Goal: Transaction & Acquisition: Obtain resource

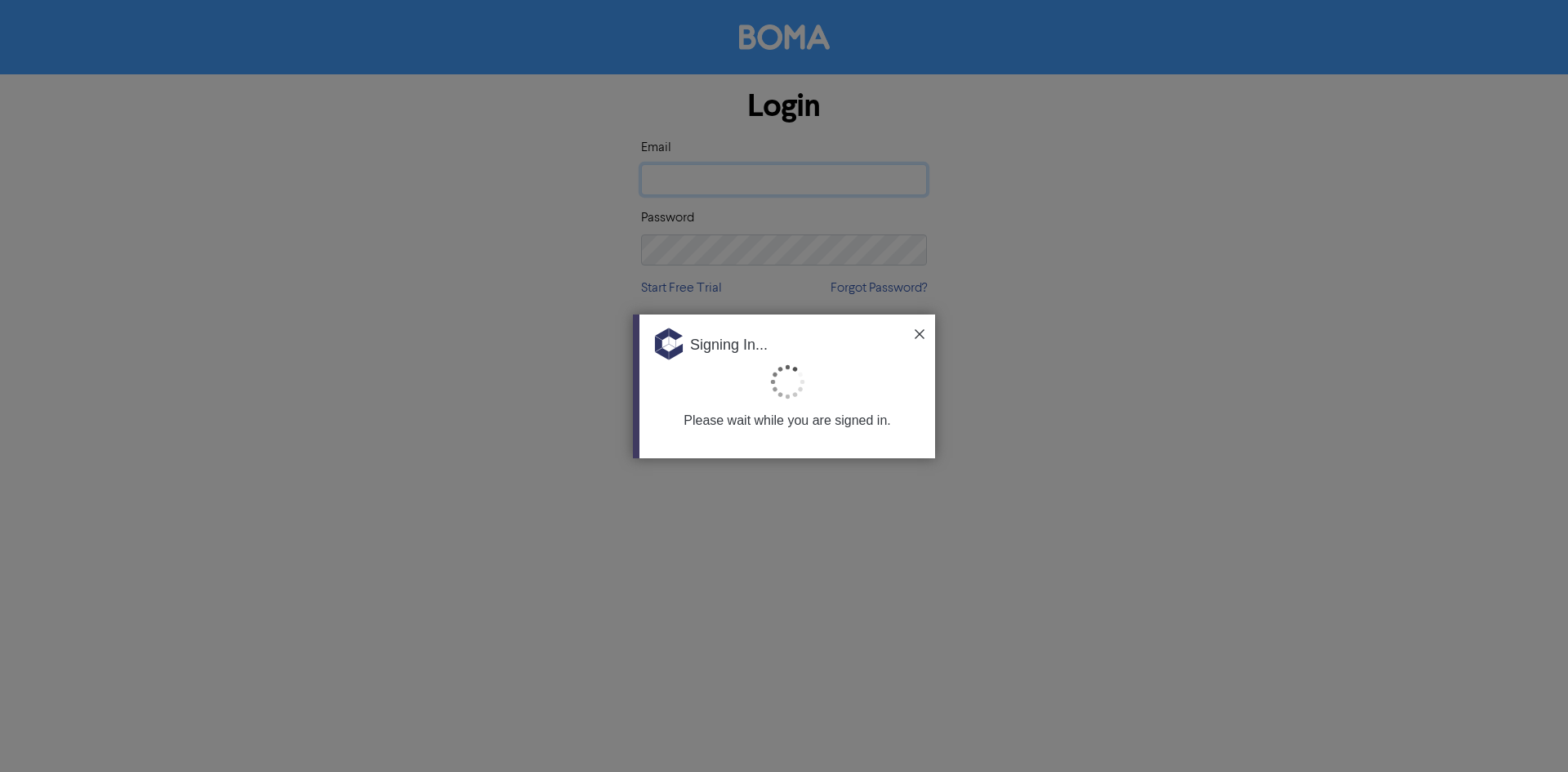
type input "[EMAIL_ADDRESS][DOMAIN_NAME]"
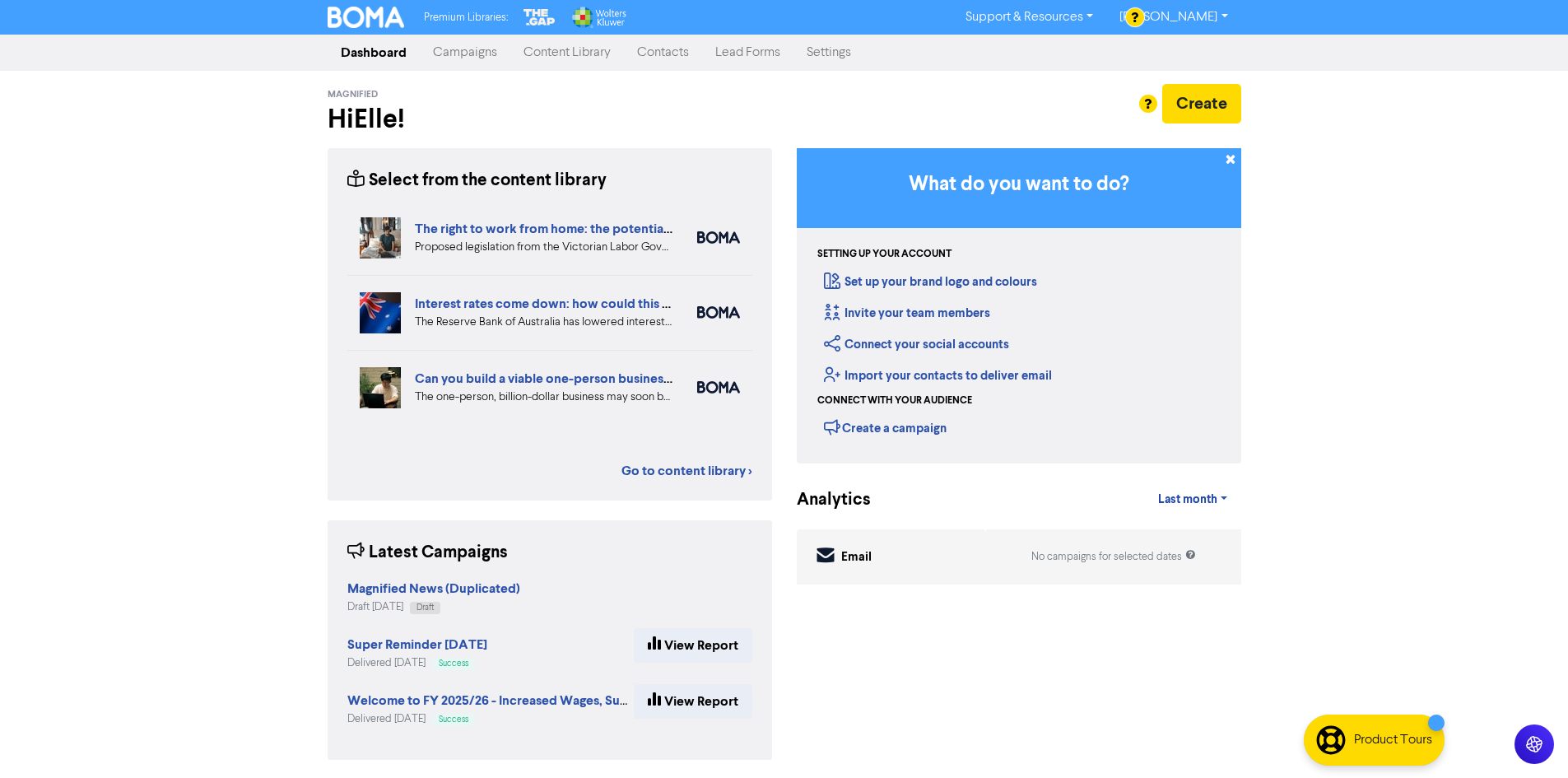
click at [566, 56] on link "Content Library" at bounding box center [568, 53] width 114 height 33
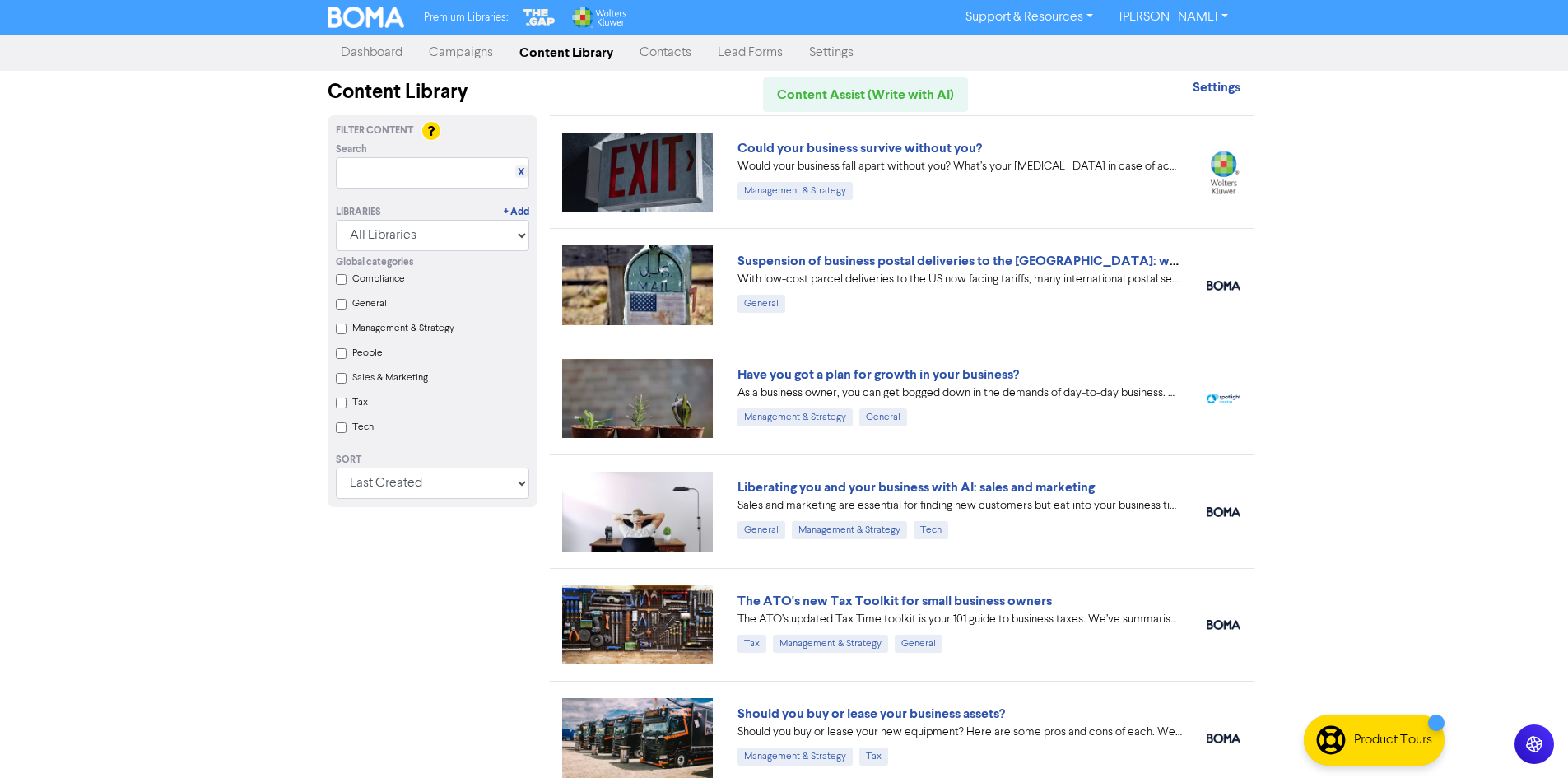
click at [498, 52] on link "Campaigns" at bounding box center [461, 53] width 90 height 33
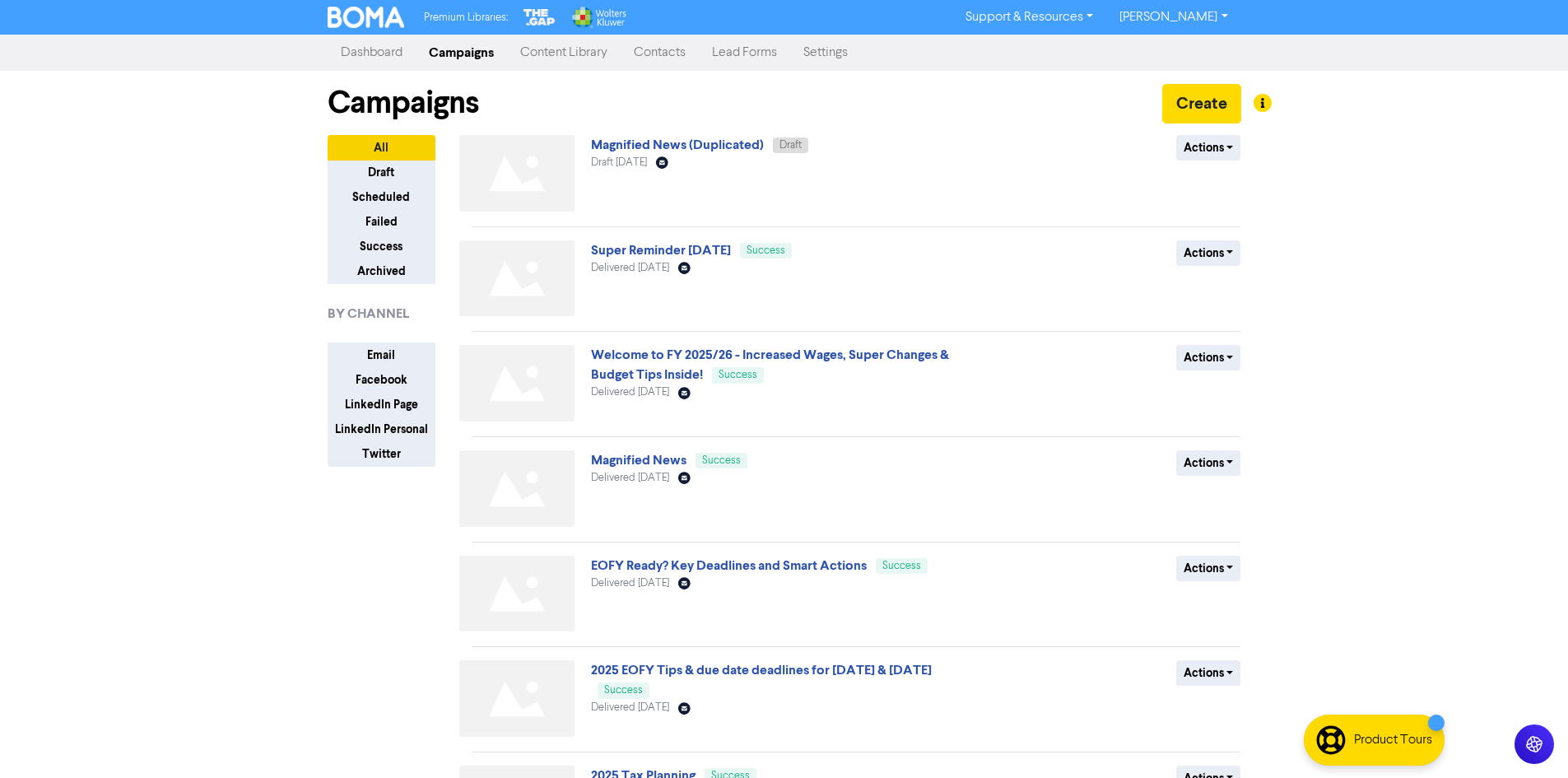
click at [689, 52] on link "Contacts" at bounding box center [659, 53] width 78 height 33
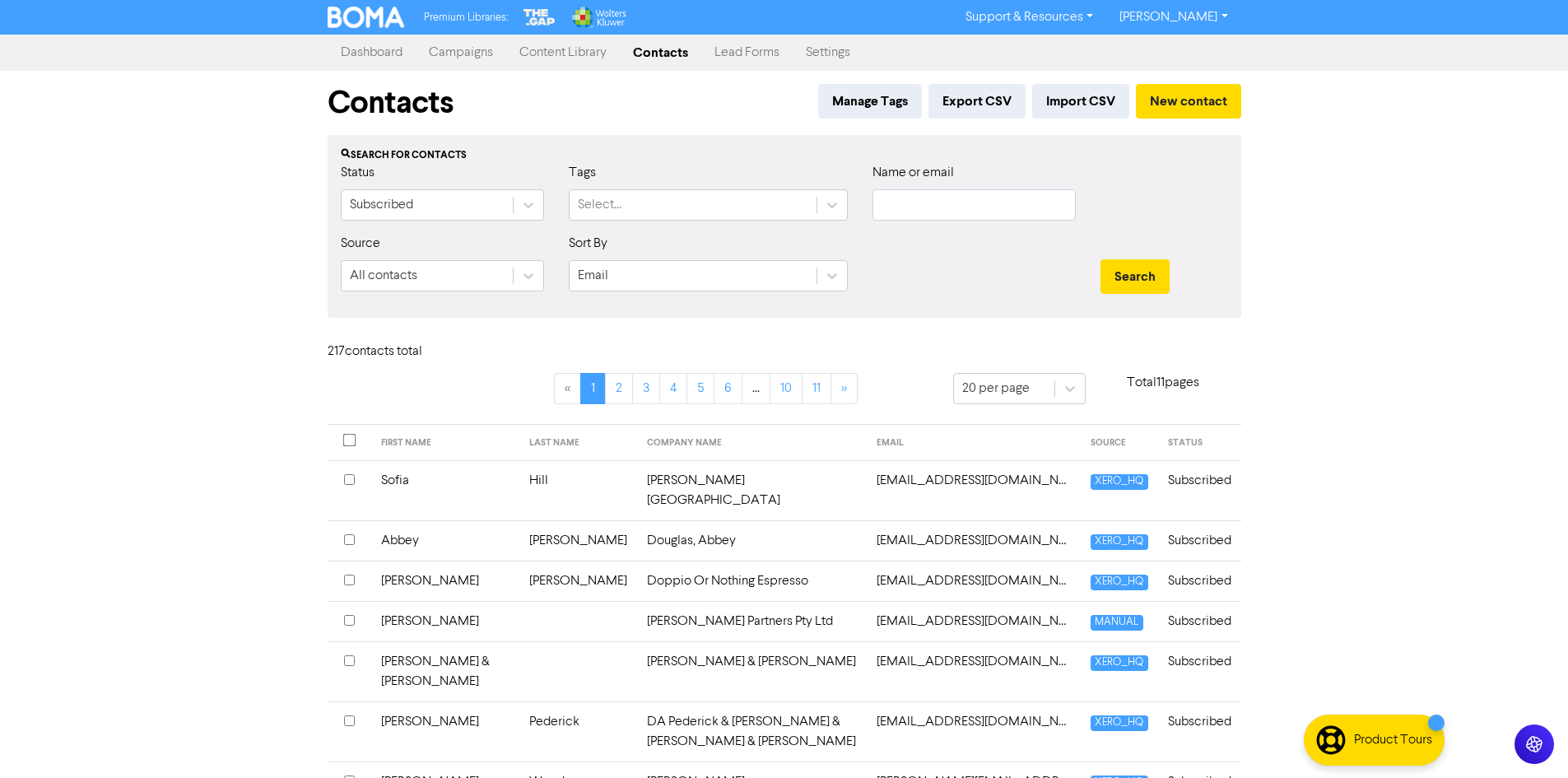
click at [478, 56] on link "Campaigns" at bounding box center [461, 53] width 90 height 33
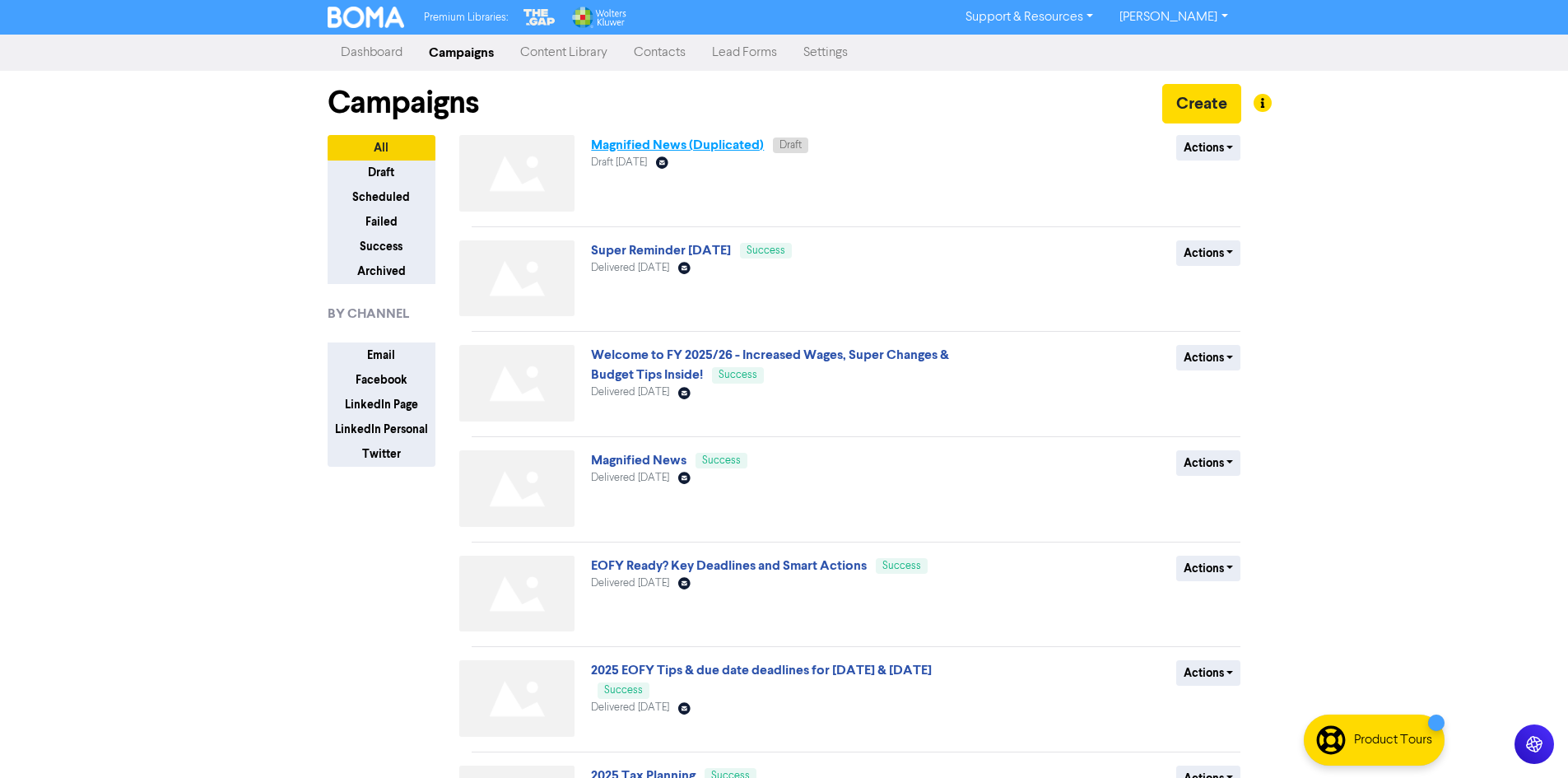
click at [716, 140] on link "Magnified News (Duplicated)" at bounding box center [678, 144] width 173 height 16
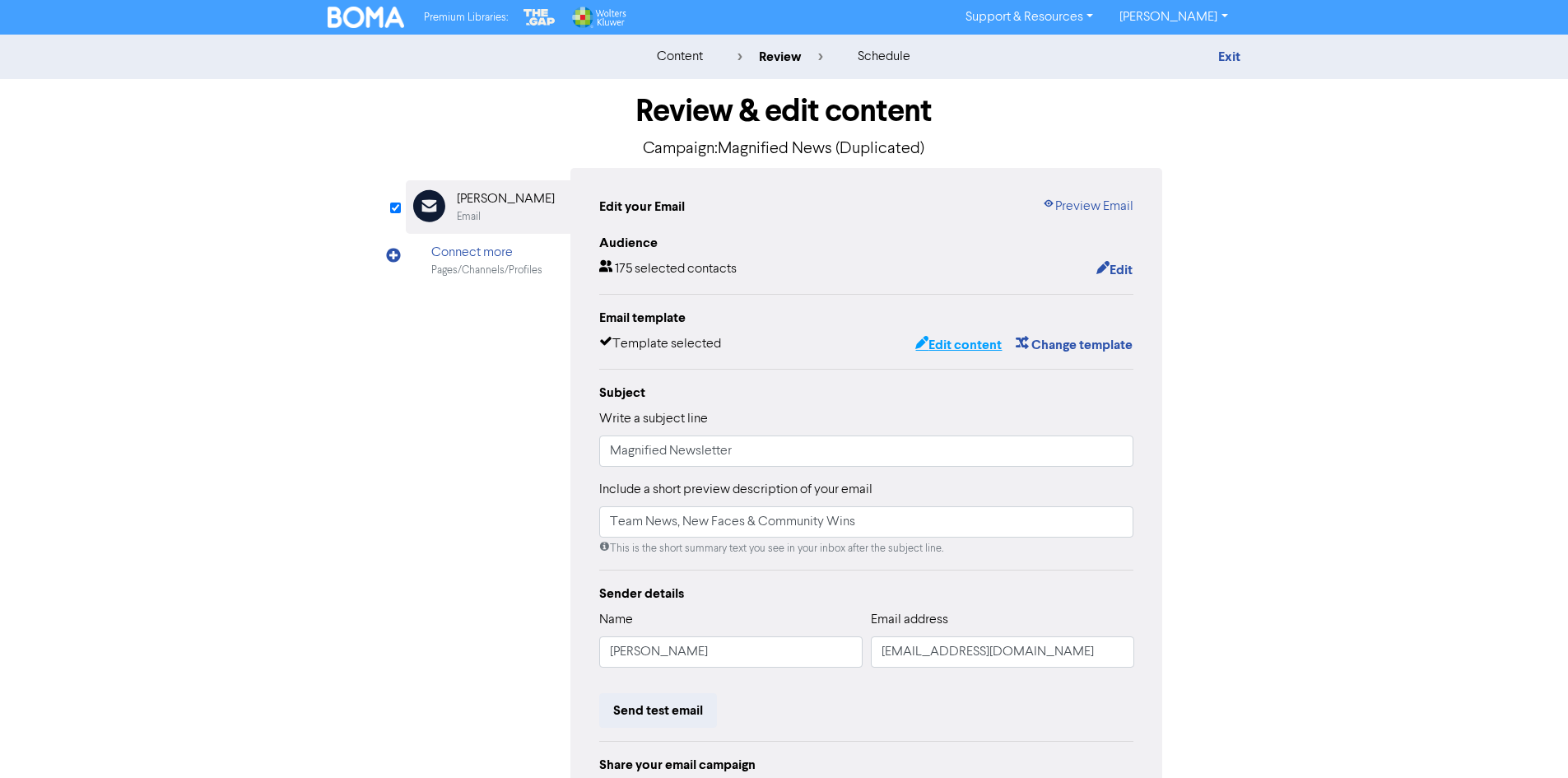
click at [946, 347] on button "Edit content" at bounding box center [959, 344] width 89 height 21
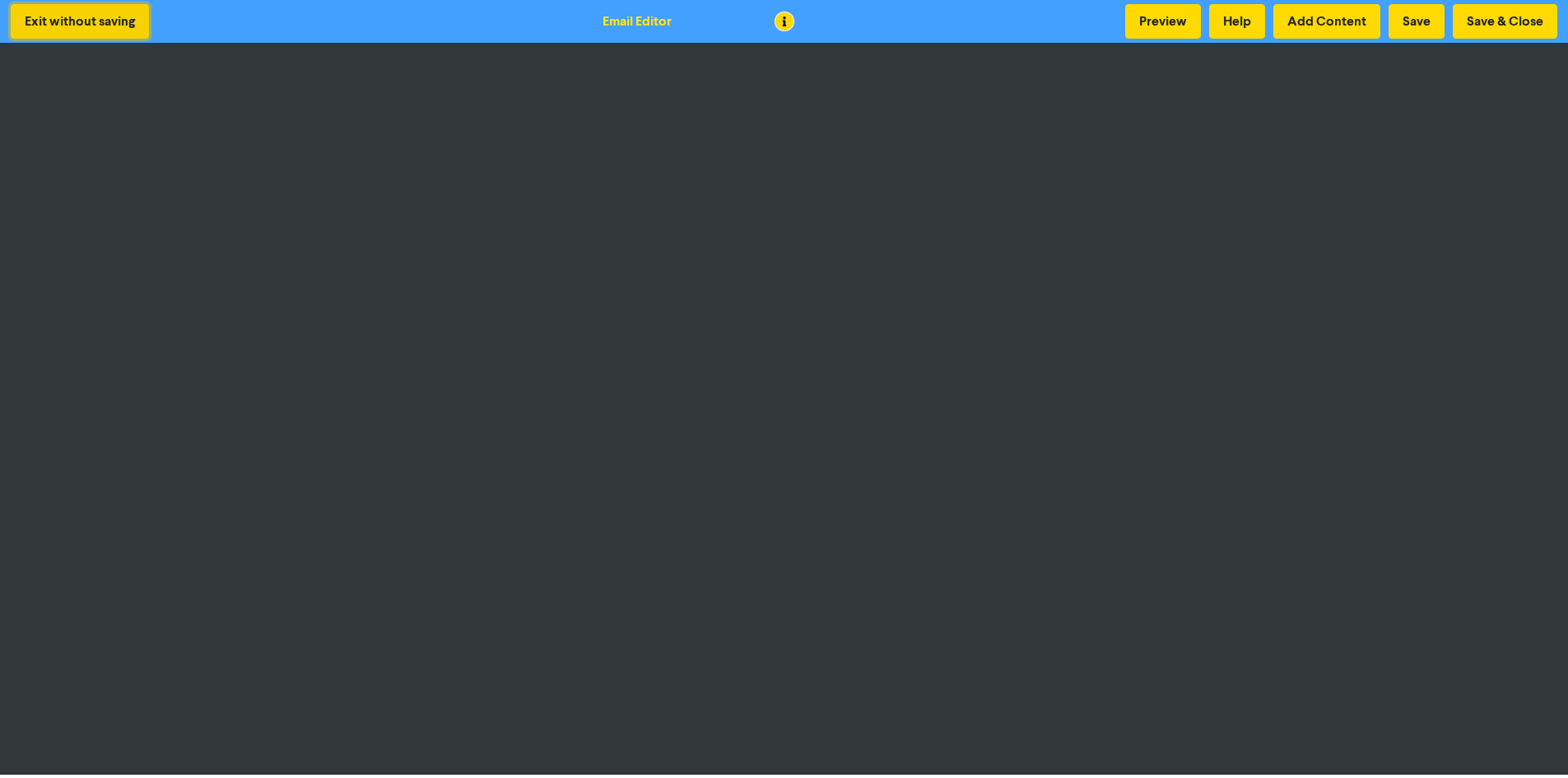
click at [129, 26] on button "Exit without saving" at bounding box center [80, 21] width 139 height 35
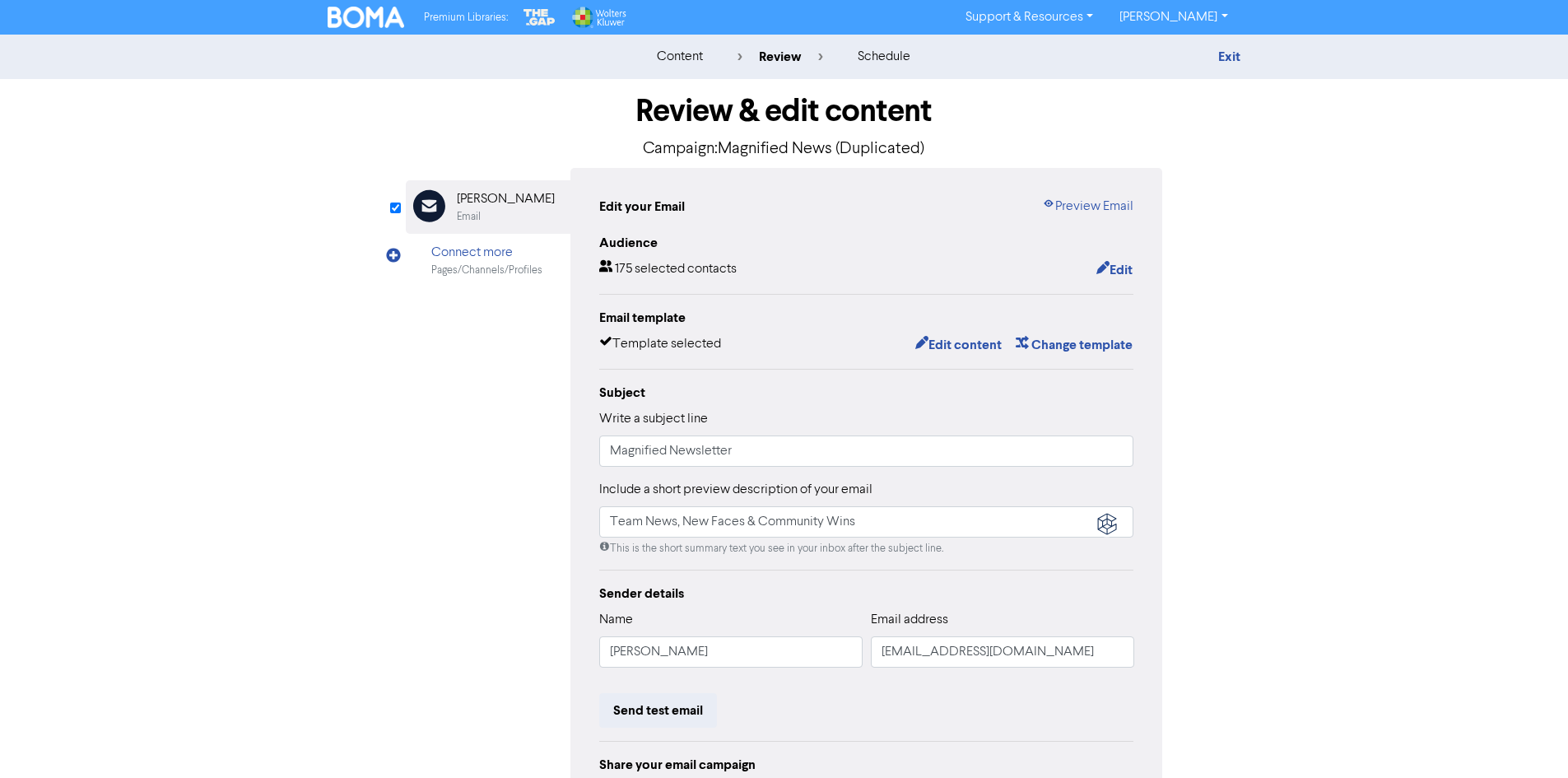
click at [374, 13] on img at bounding box center [367, 17] width 77 height 21
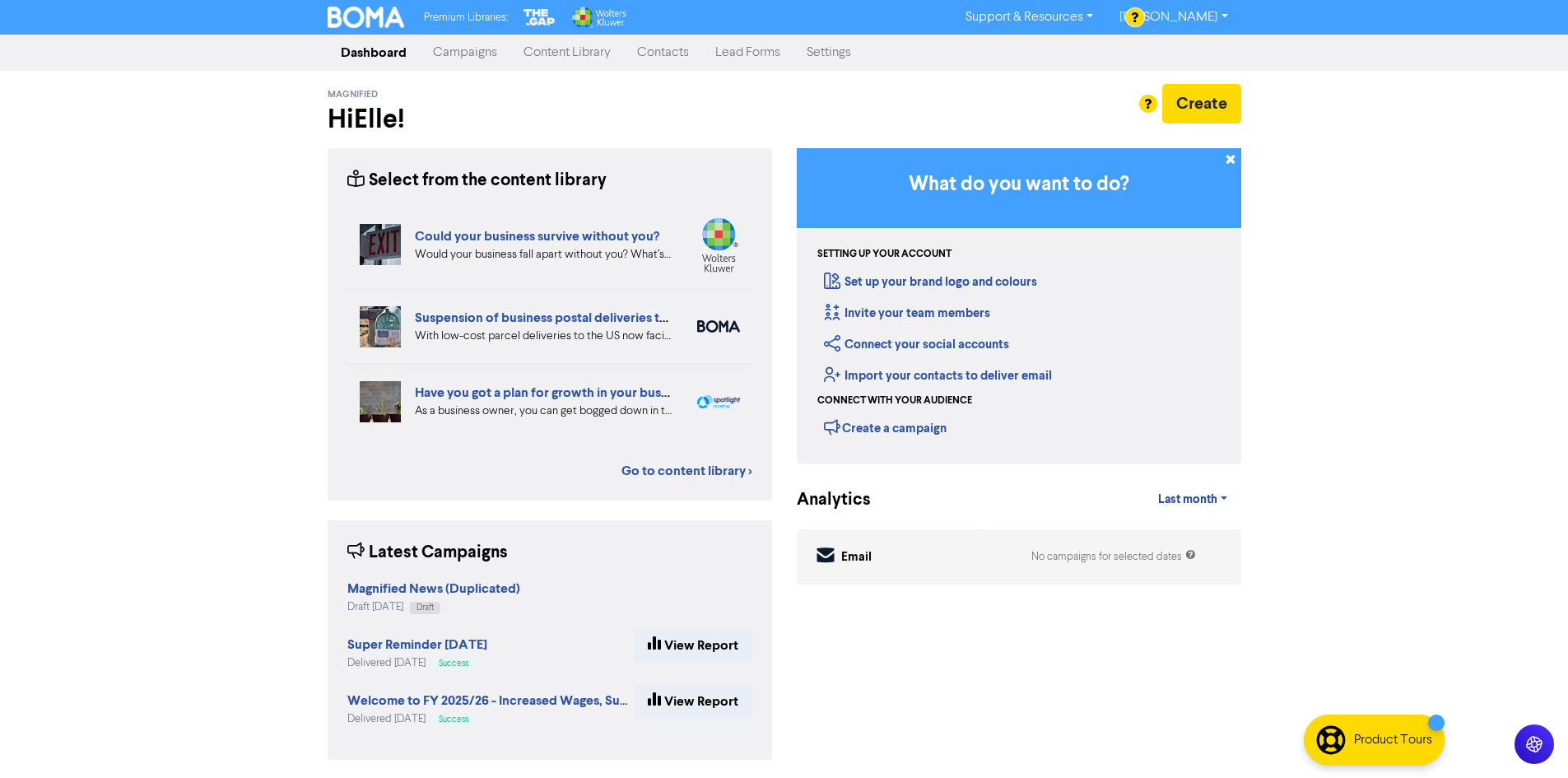
click at [554, 57] on link "Content Library" at bounding box center [568, 53] width 114 height 33
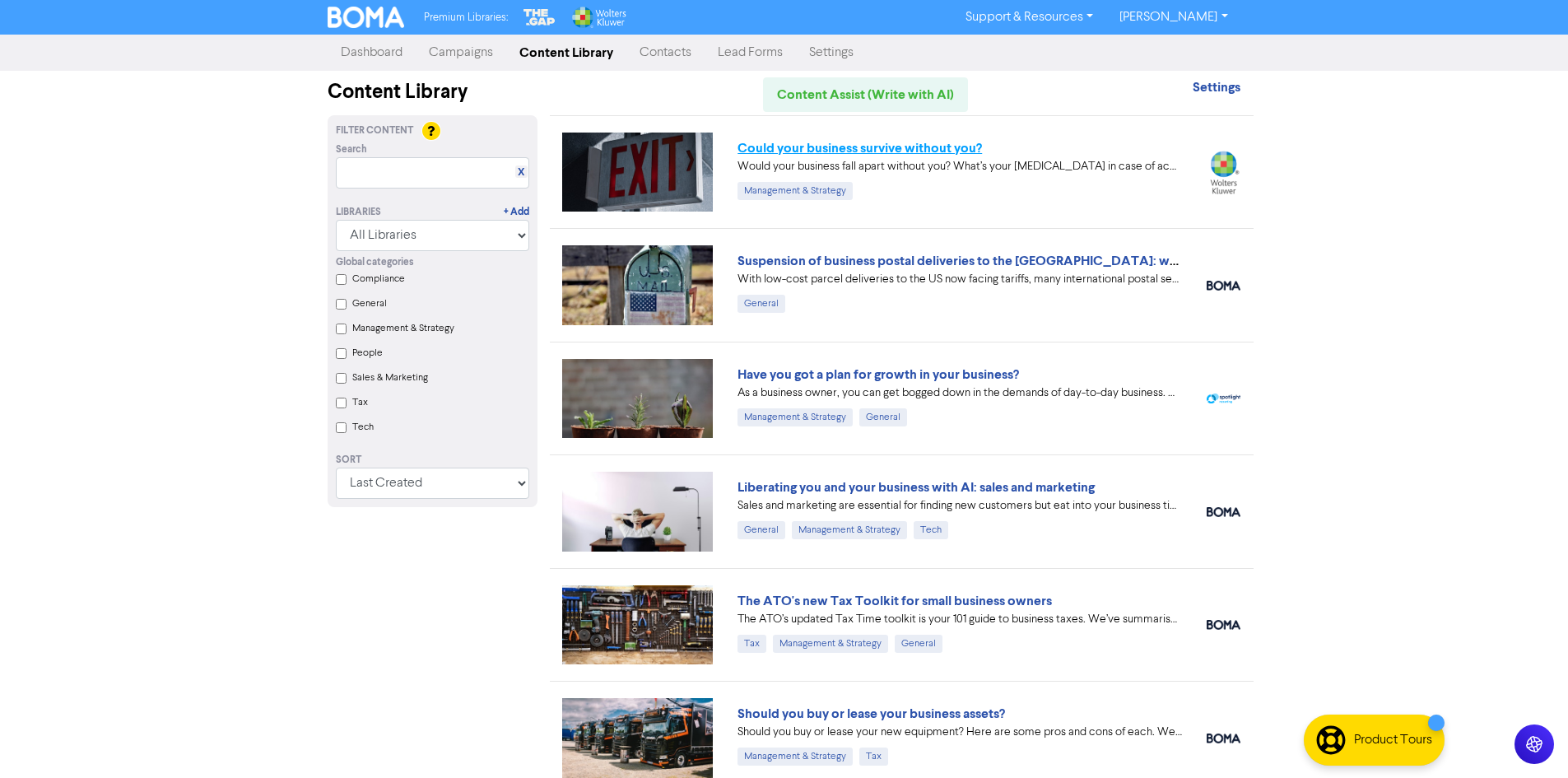
click at [946, 152] on link "Could your business survive without you?" at bounding box center [860, 147] width 244 height 16
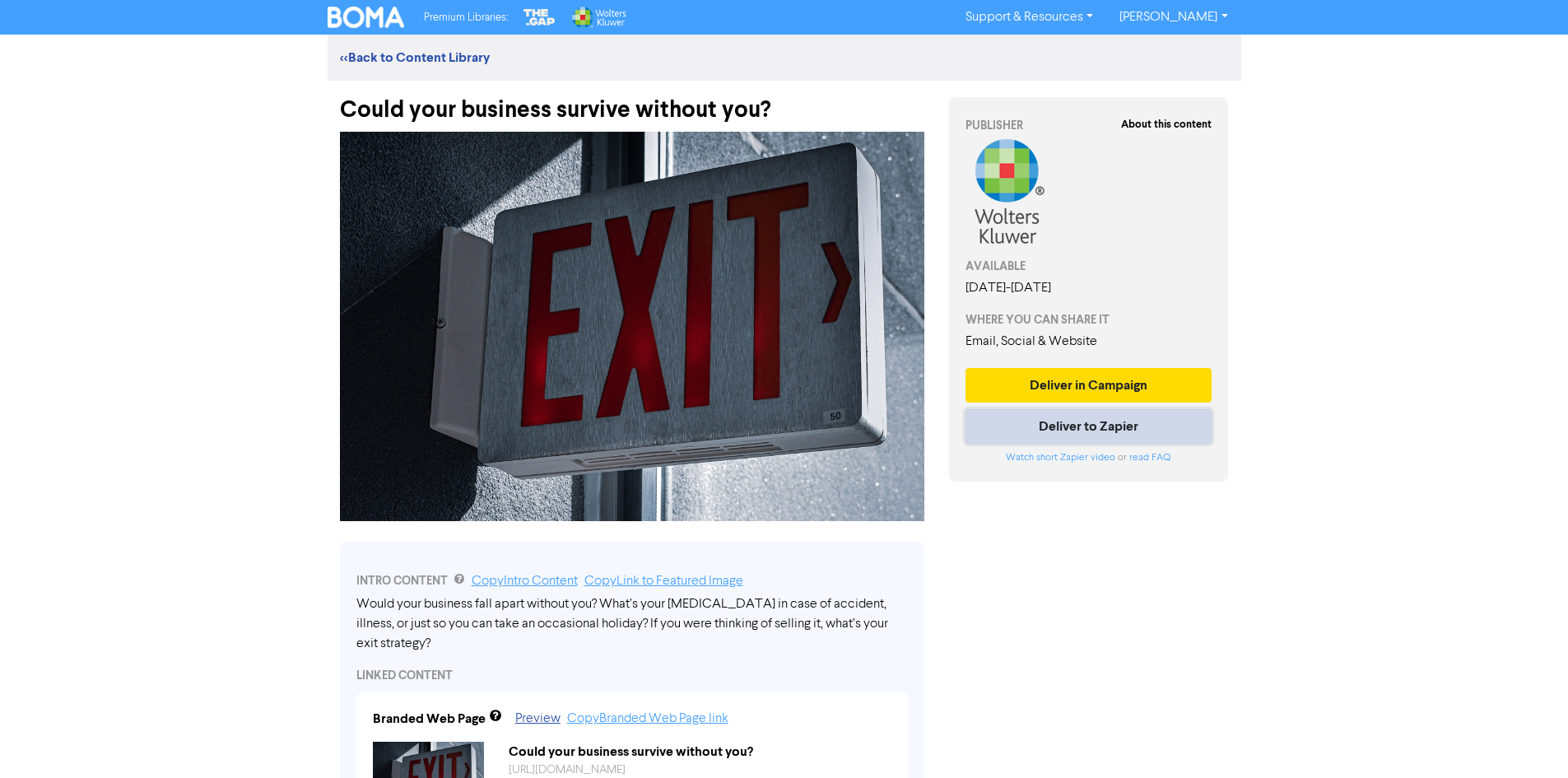
click at [1094, 431] on button "Deliver to Zapier" at bounding box center [1089, 426] width 247 height 35
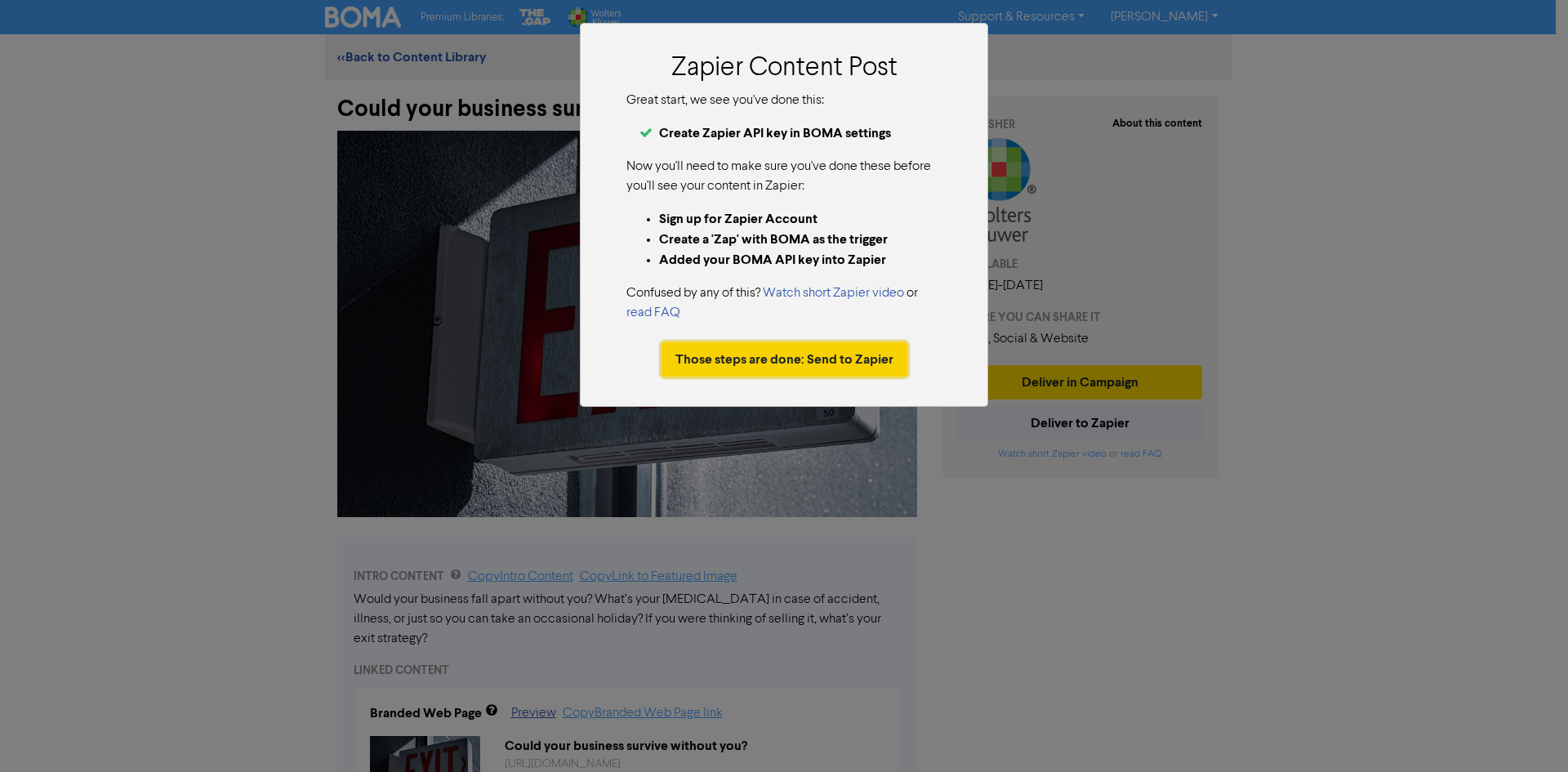
click at [835, 370] on button "Those steps are done: Send to Zapier" at bounding box center [784, 360] width 246 height 34
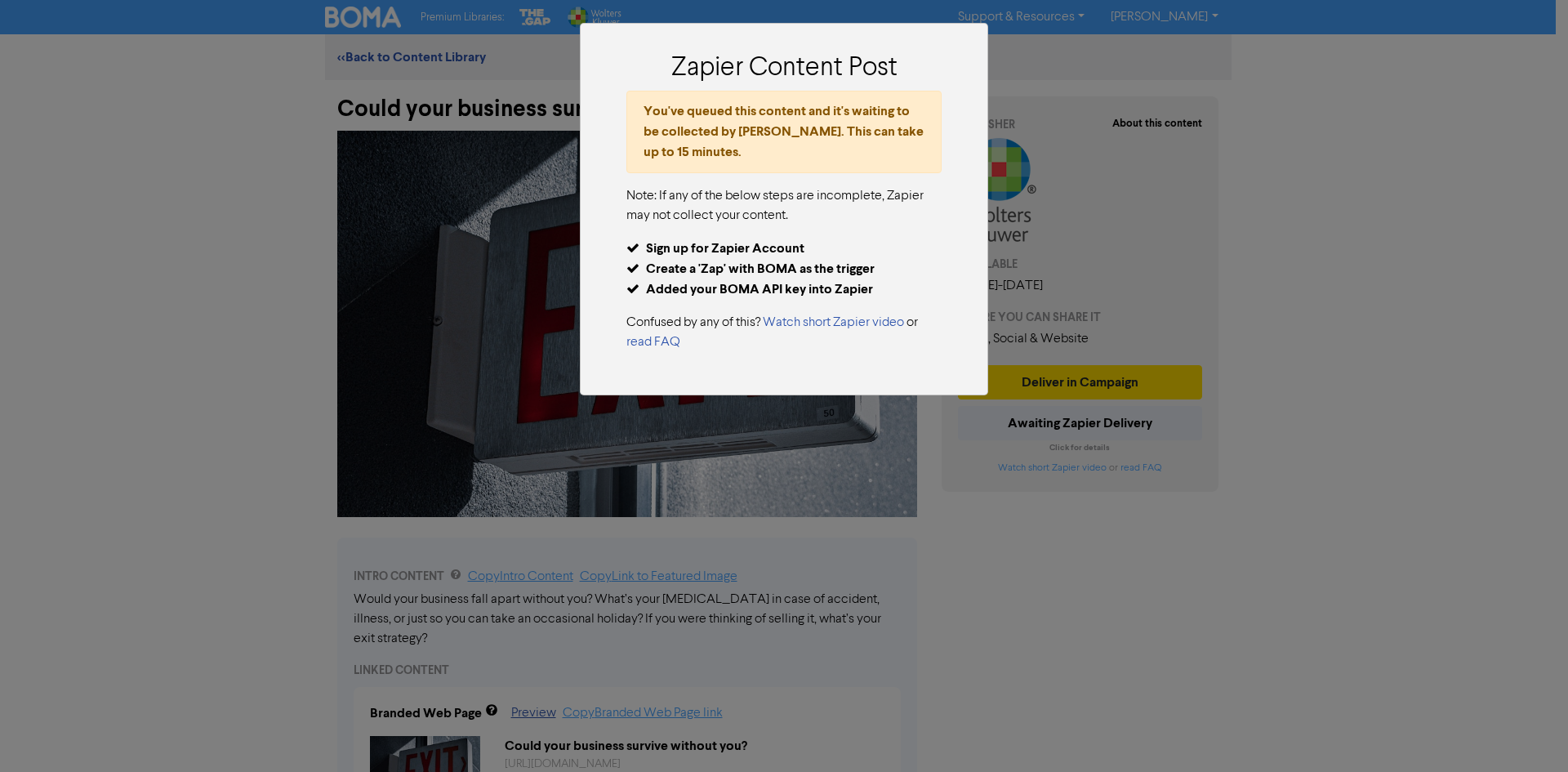
click at [1104, 602] on div "Zapier Content Post You've queued this content and it's waiting to be collected…" at bounding box center [784, 386] width 1568 height 772
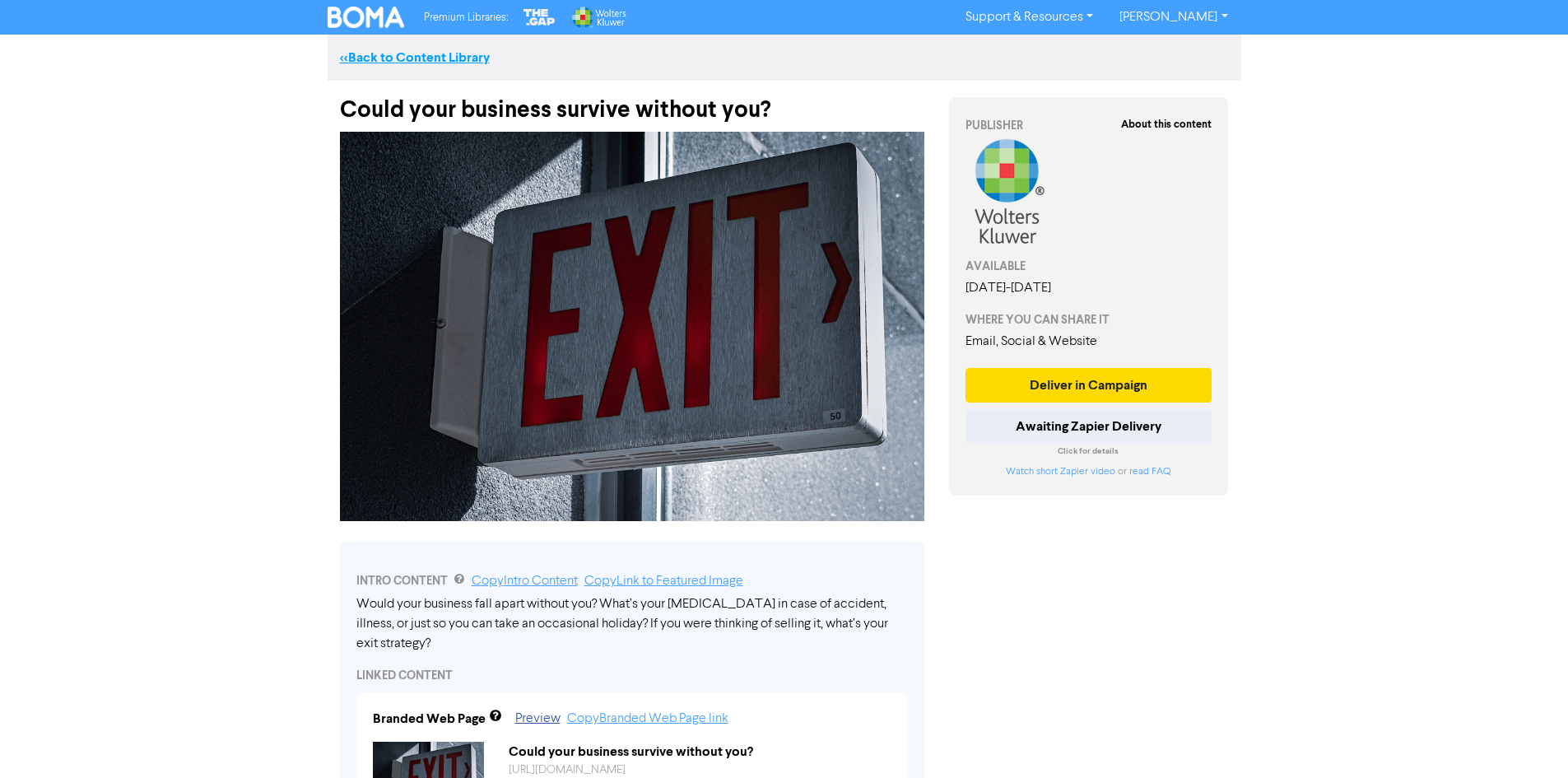
click at [446, 60] on link "<< Back to Content Library" at bounding box center [415, 57] width 150 height 16
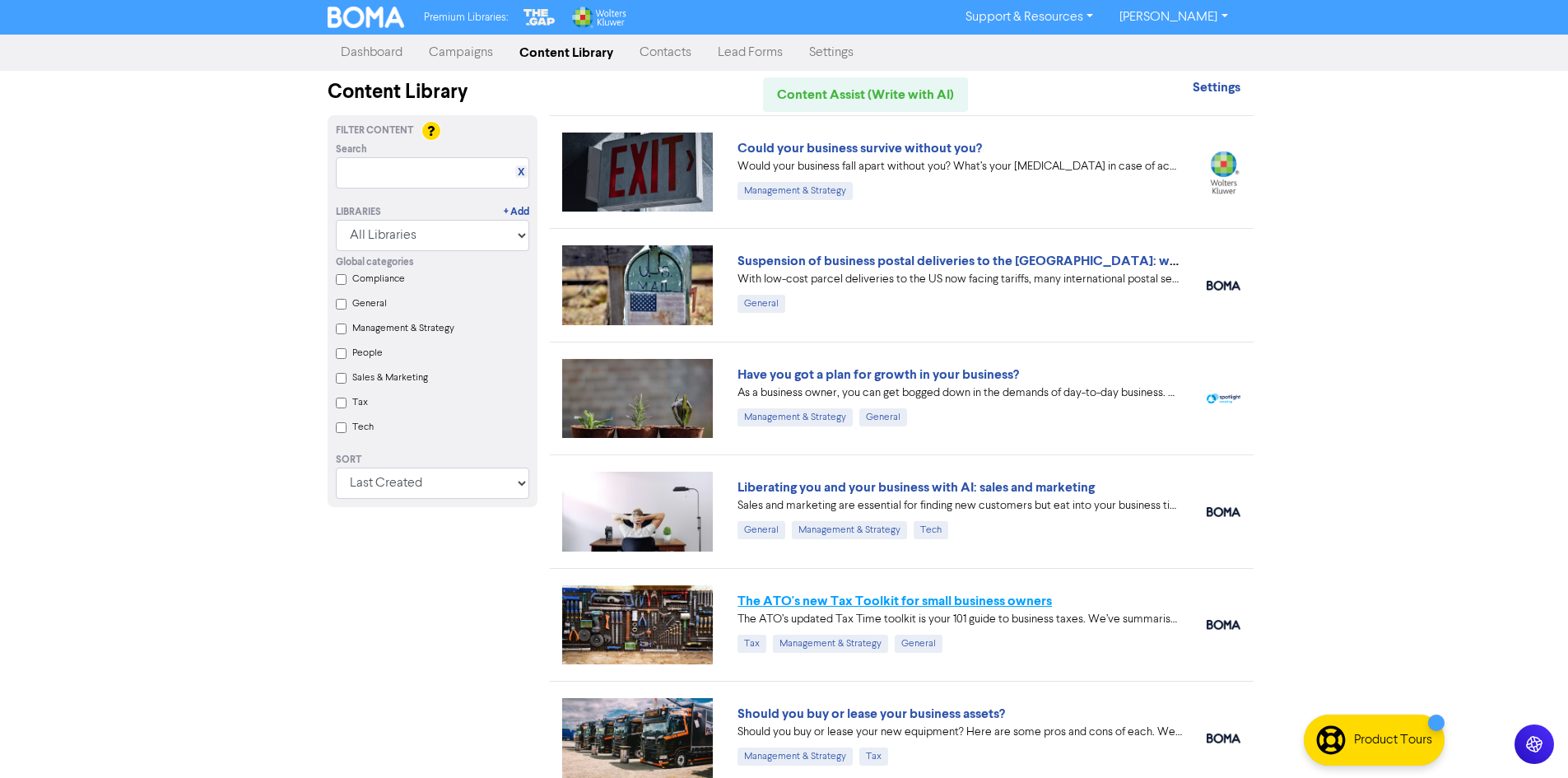
click at [1025, 600] on link "The ATO's new Tax Toolkit for small business owners" at bounding box center [895, 600] width 315 height 16
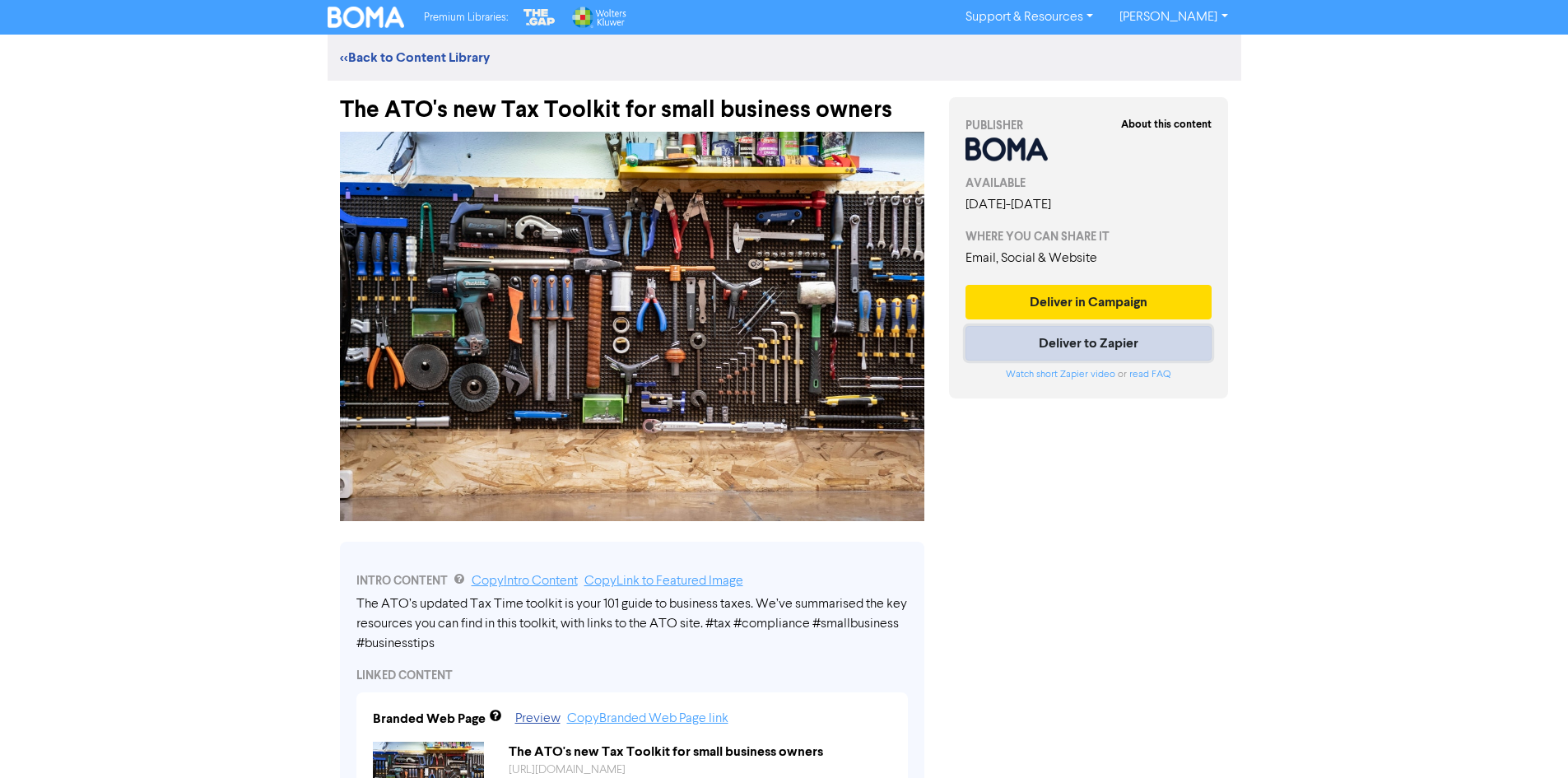
click at [1046, 345] on button "Deliver to Zapier" at bounding box center [1089, 343] width 247 height 35
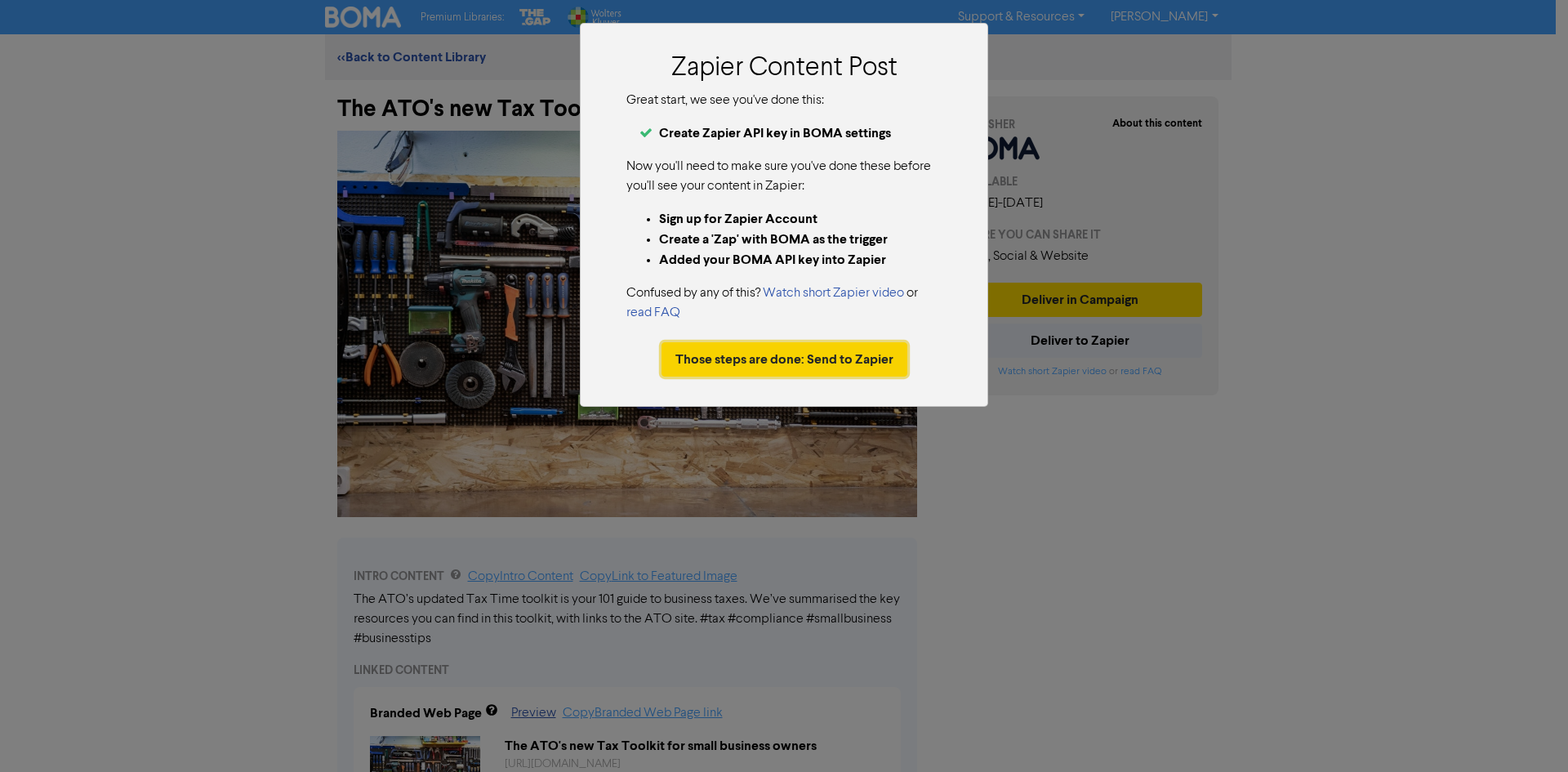
click at [847, 359] on button "Those steps are done: Send to Zapier" at bounding box center [784, 360] width 246 height 34
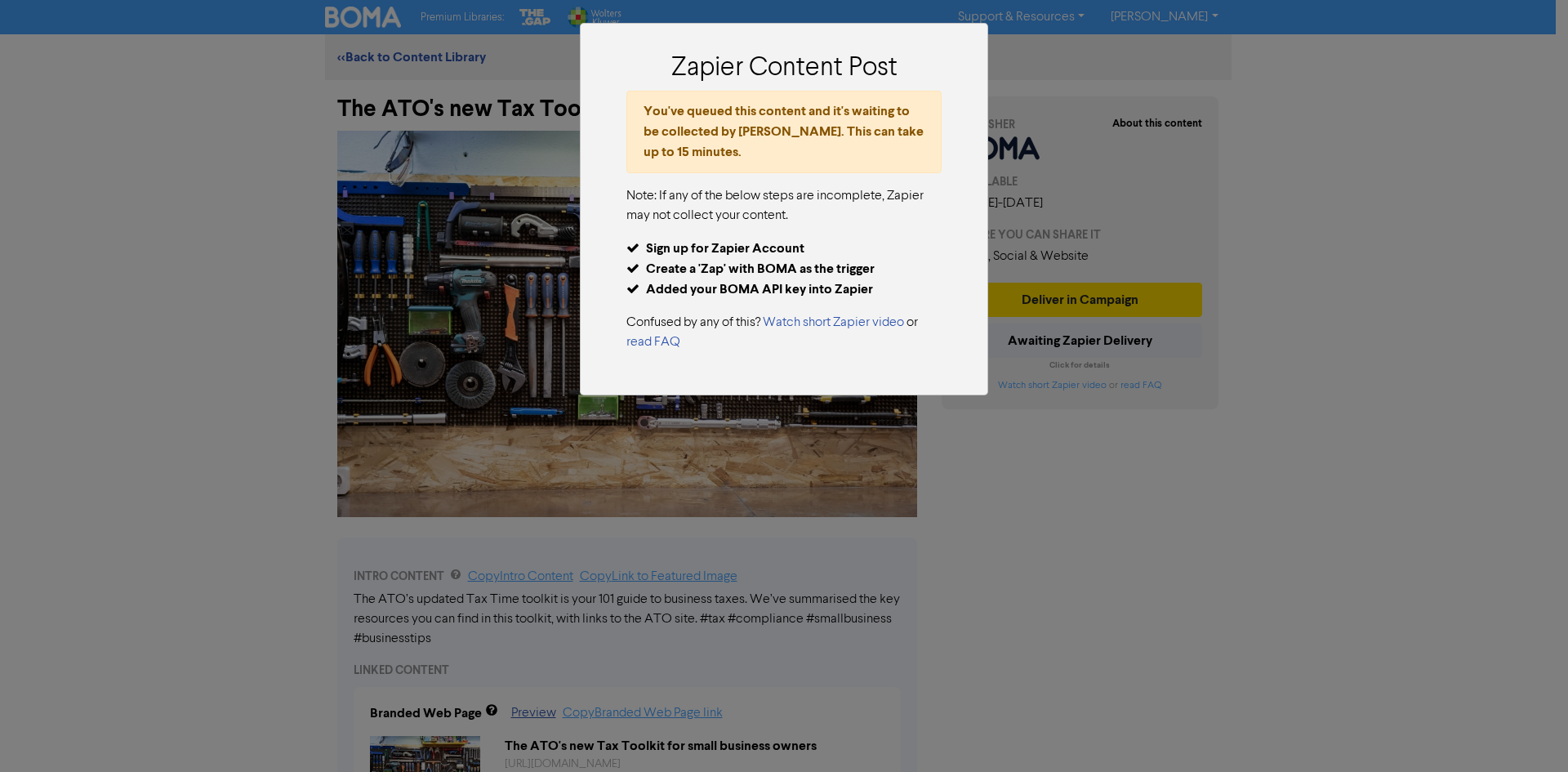
click at [1086, 515] on div "Zapier Content Post You've queued this content and it's waiting to be collected…" at bounding box center [784, 386] width 1568 height 772
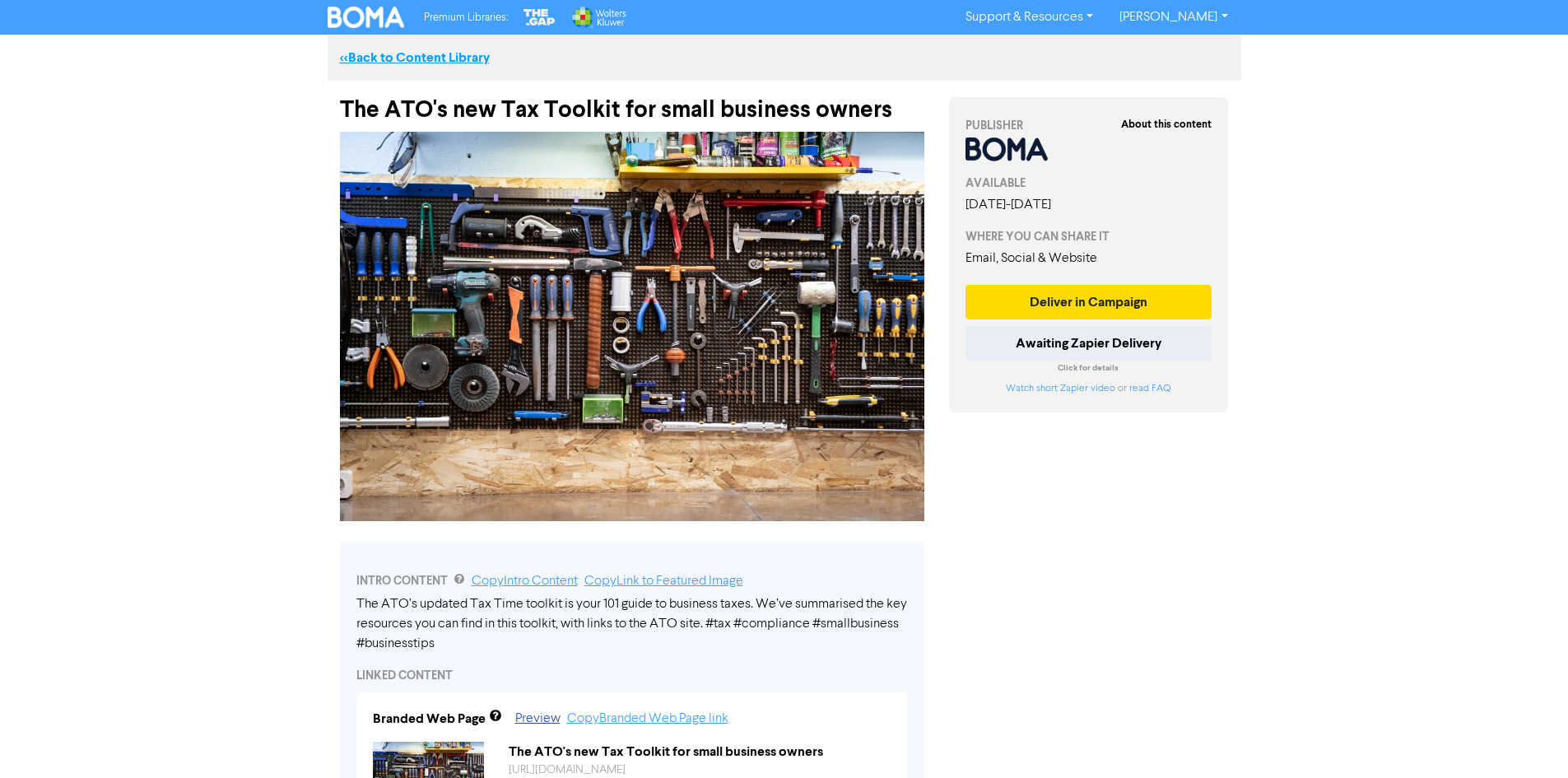
click at [442, 50] on link "<< Back to Content Library" at bounding box center [415, 57] width 150 height 16
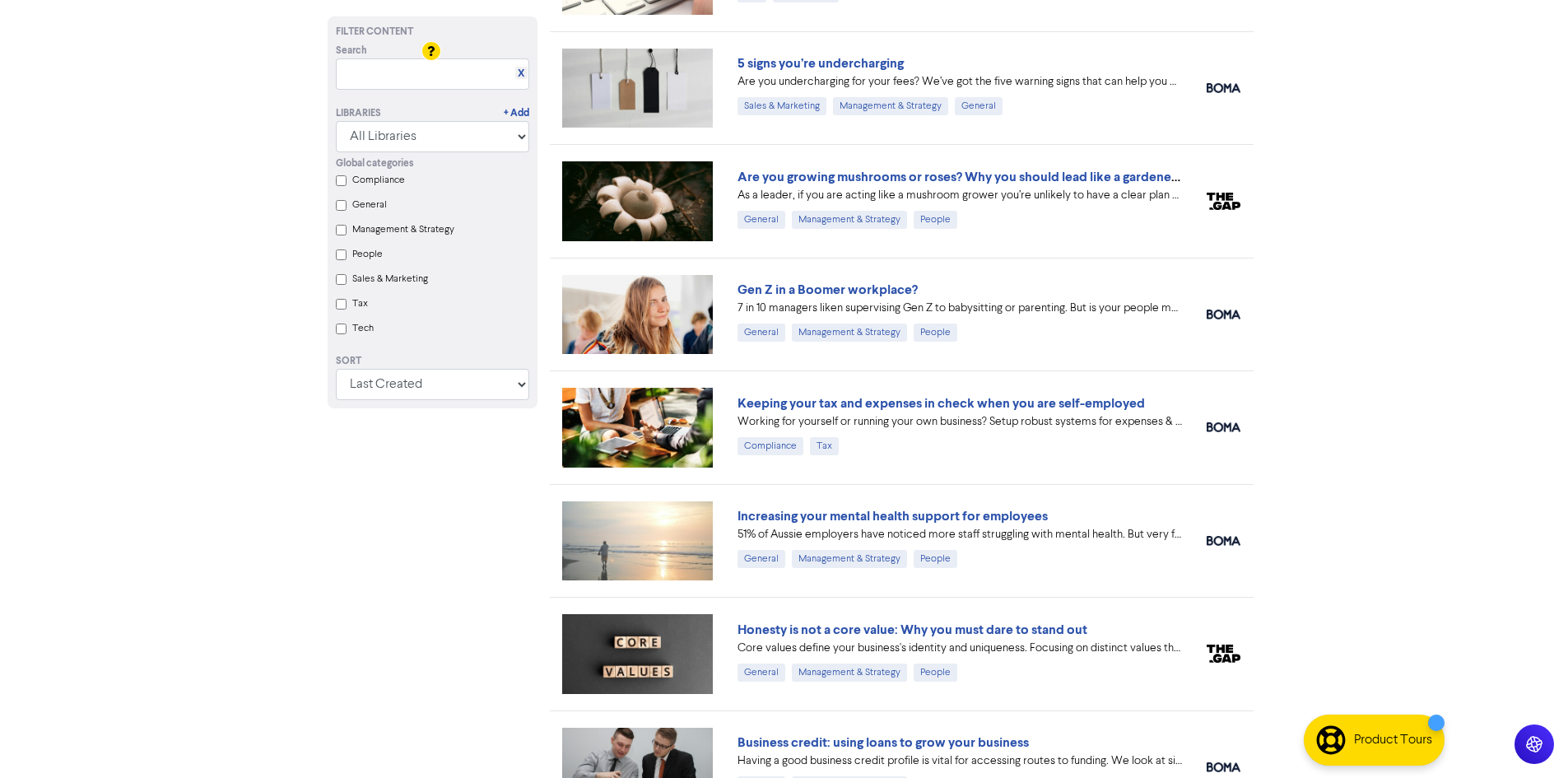
scroll to position [1235, 0]
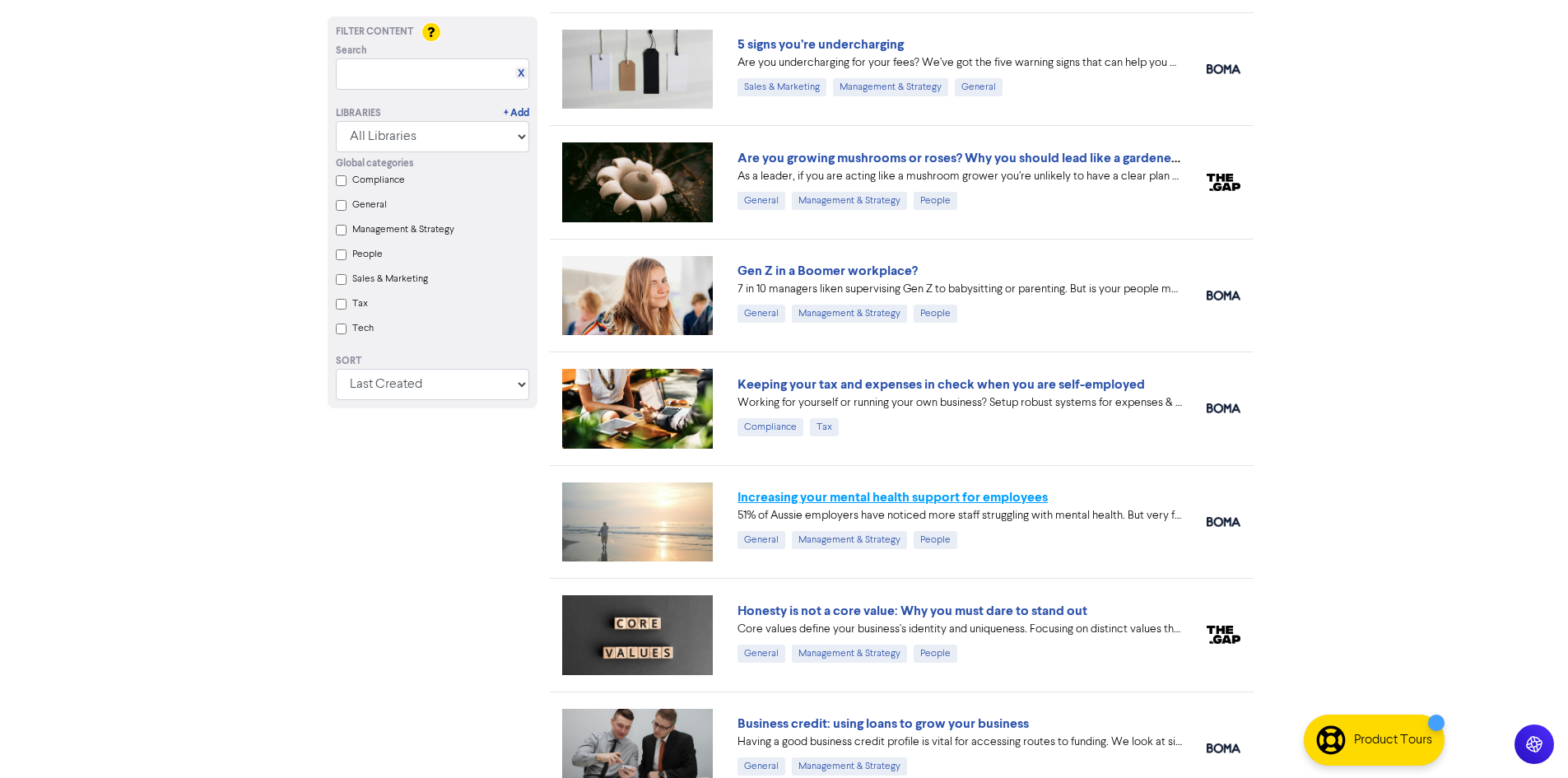
click at [1018, 489] on link "Increasing your mental health support for employees" at bounding box center [893, 496] width 311 height 16
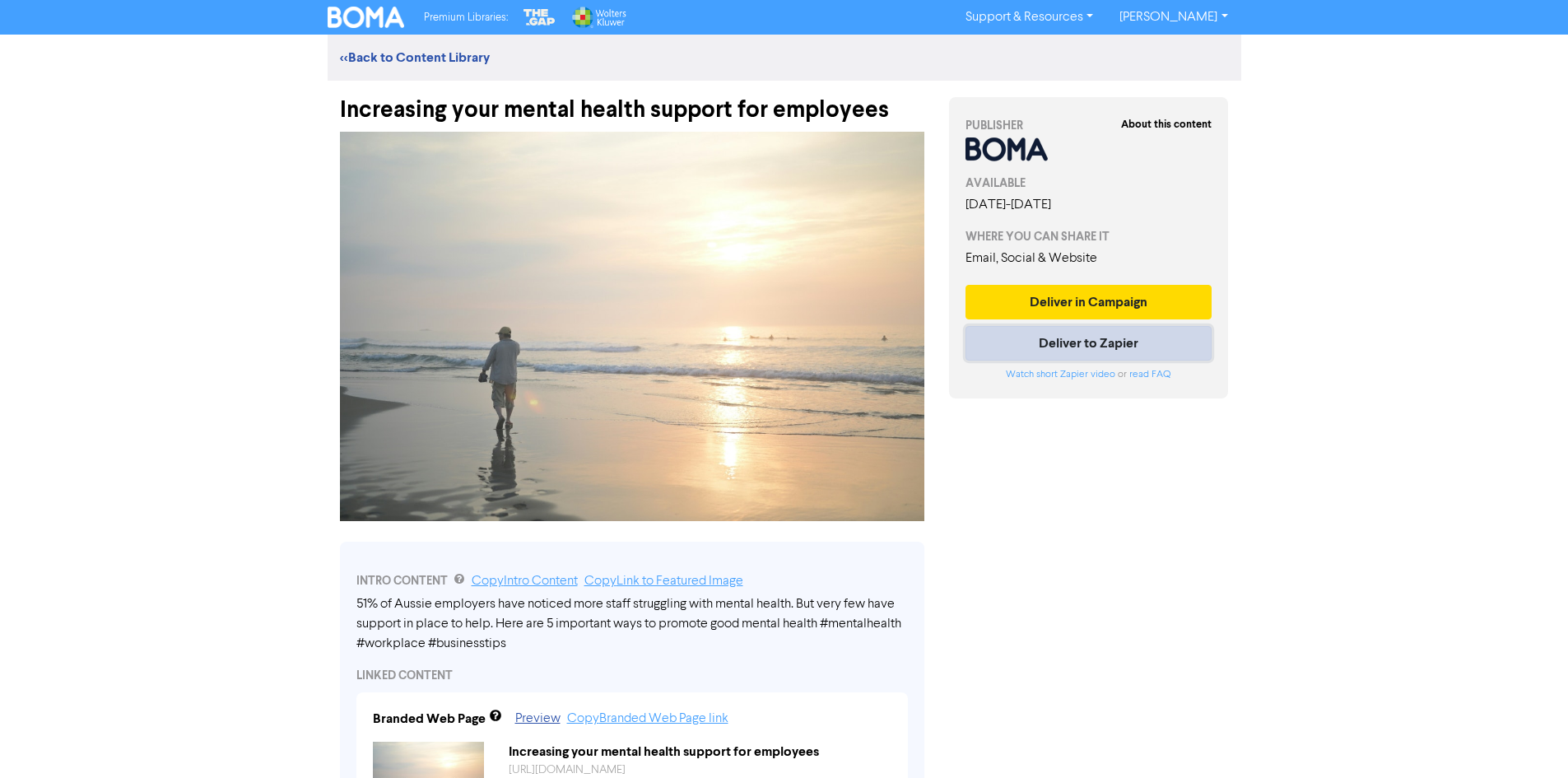
click at [1092, 346] on button "Deliver to Zapier" at bounding box center [1089, 343] width 247 height 35
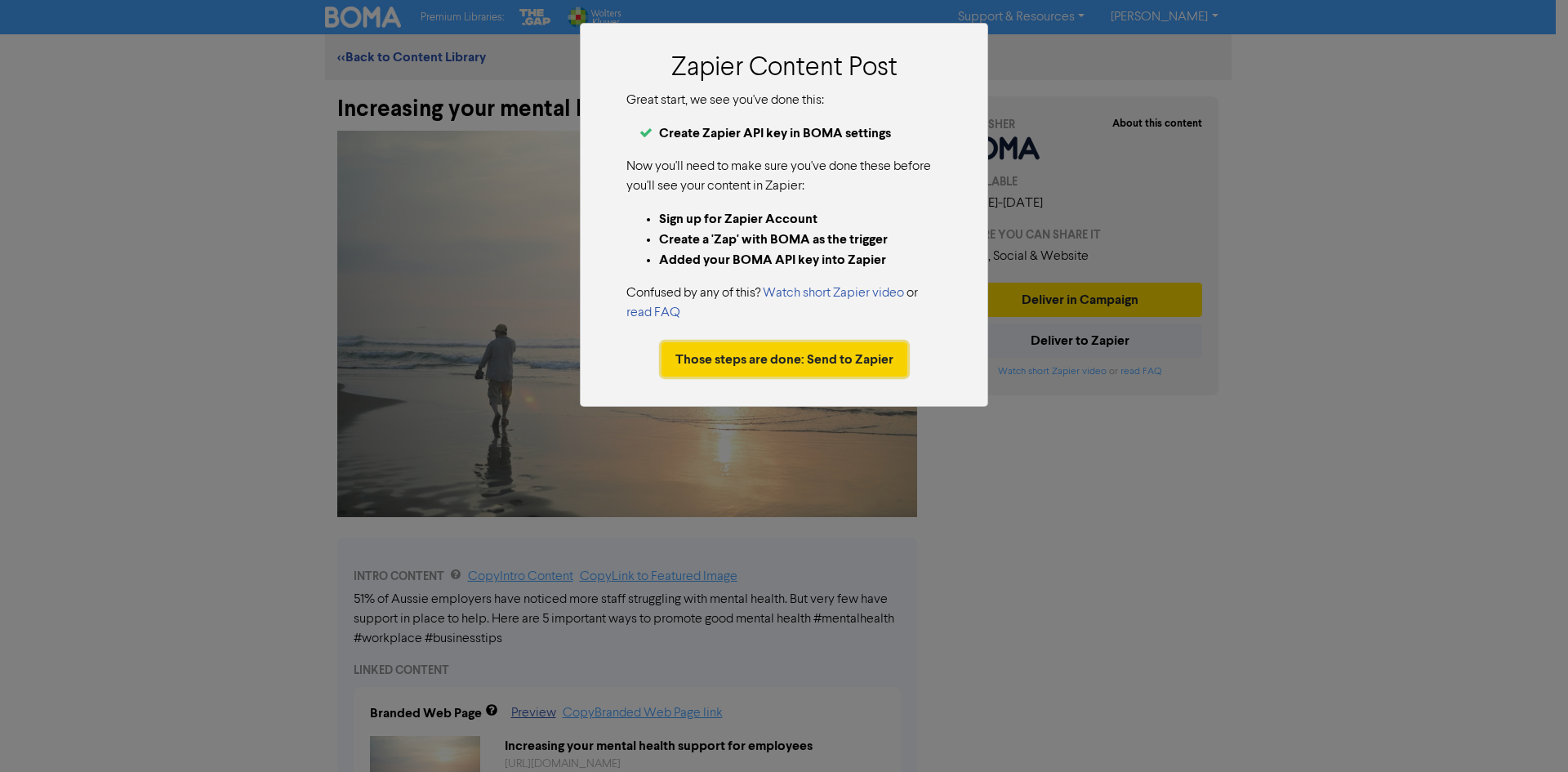
click at [828, 358] on button "Those steps are done: Send to Zapier" at bounding box center [784, 360] width 246 height 34
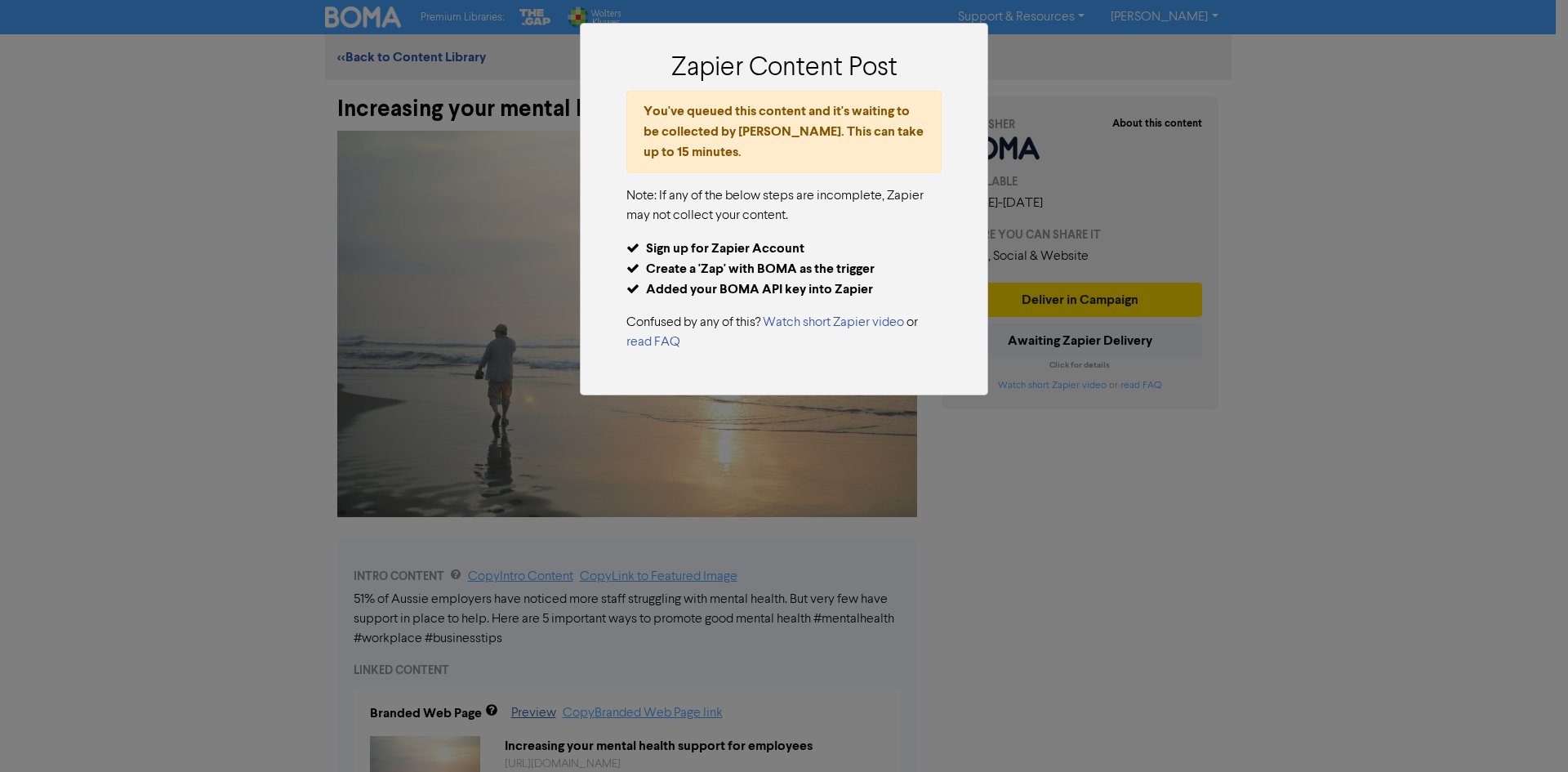
click at [1132, 551] on div "Zapier Content Post You've queued this content and it's waiting to be collected…" at bounding box center [784, 386] width 1568 height 772
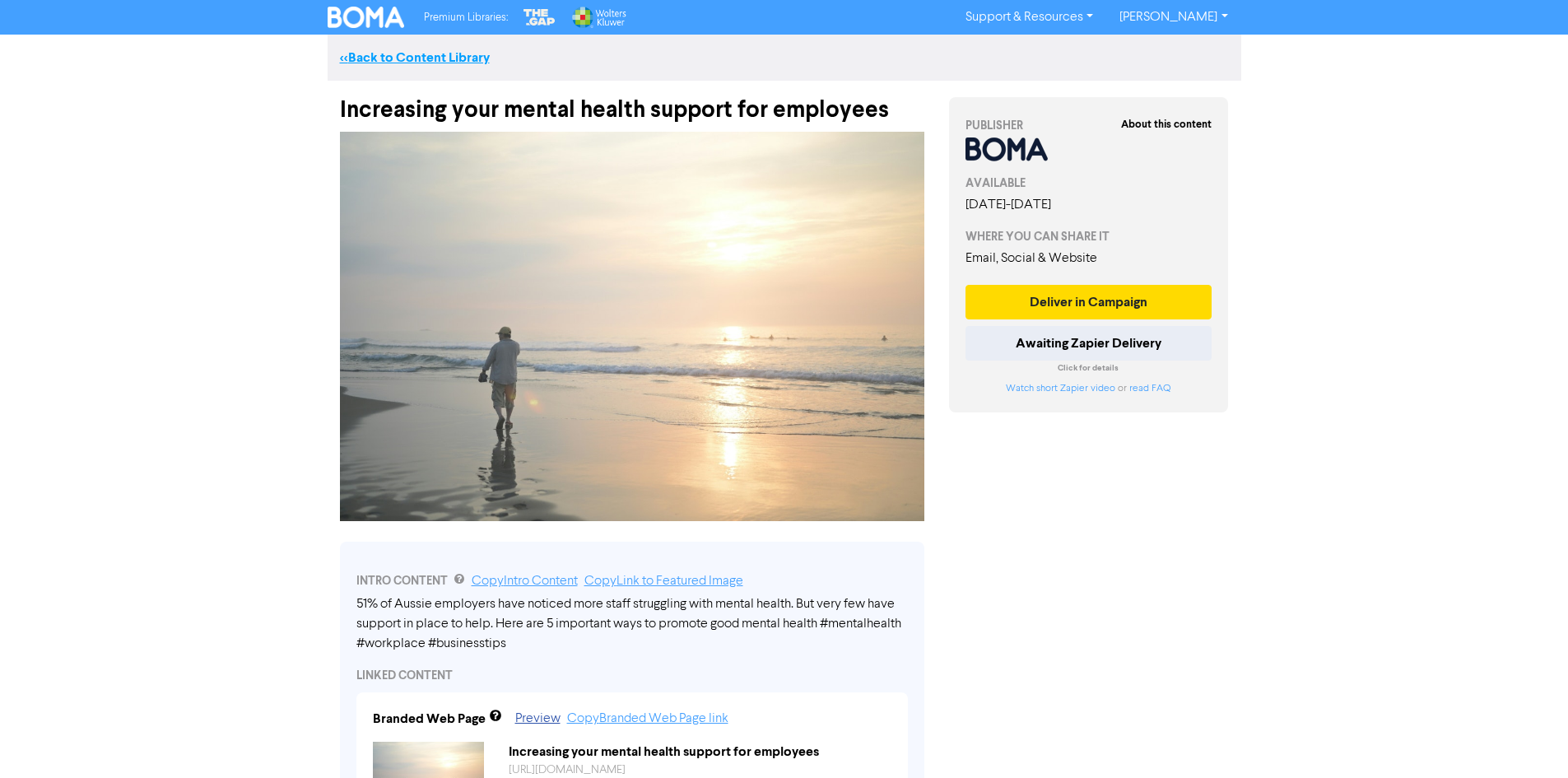
click at [449, 58] on link "<< Back to Content Library" at bounding box center [415, 57] width 150 height 16
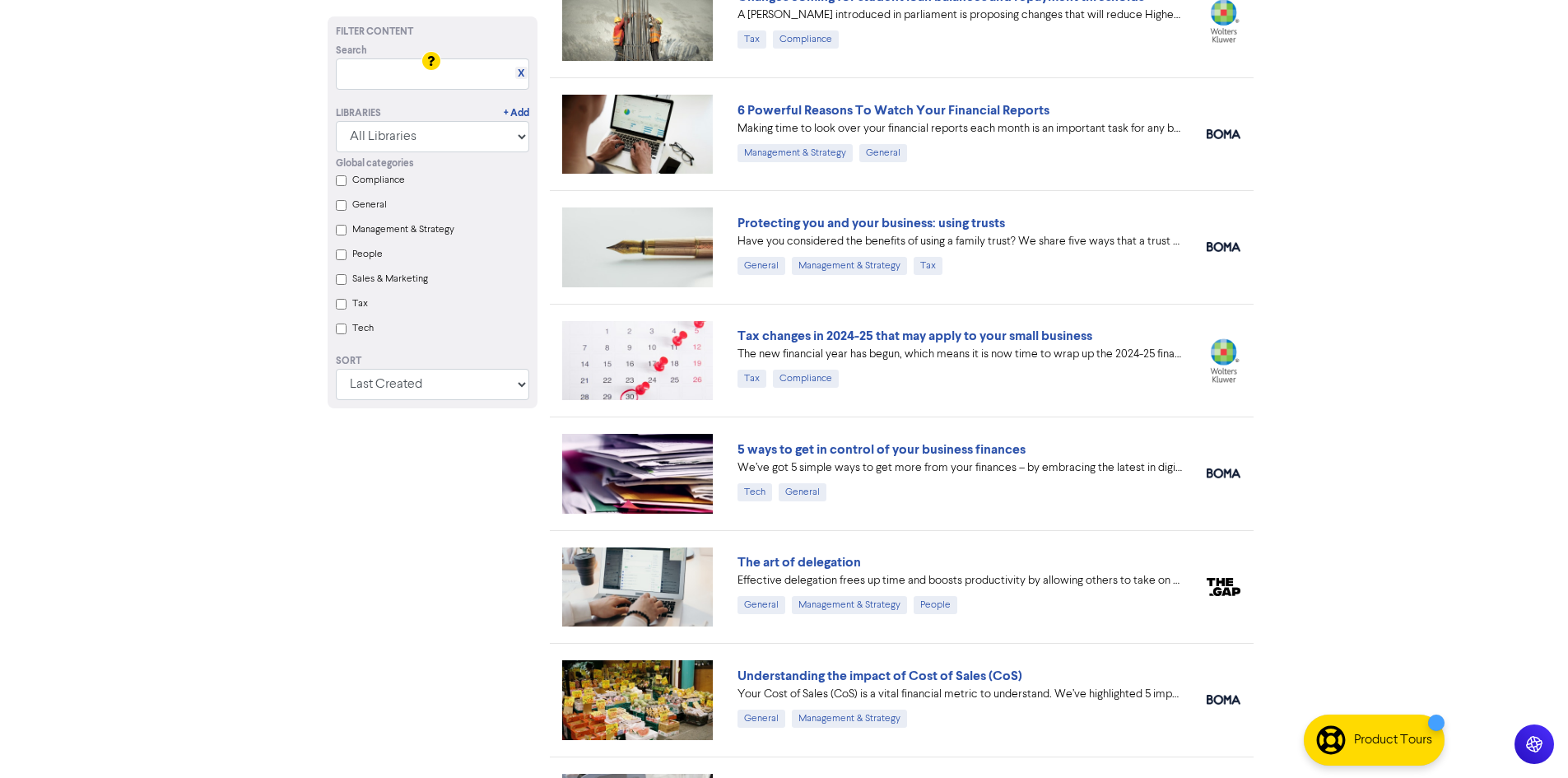
scroll to position [2670, 0]
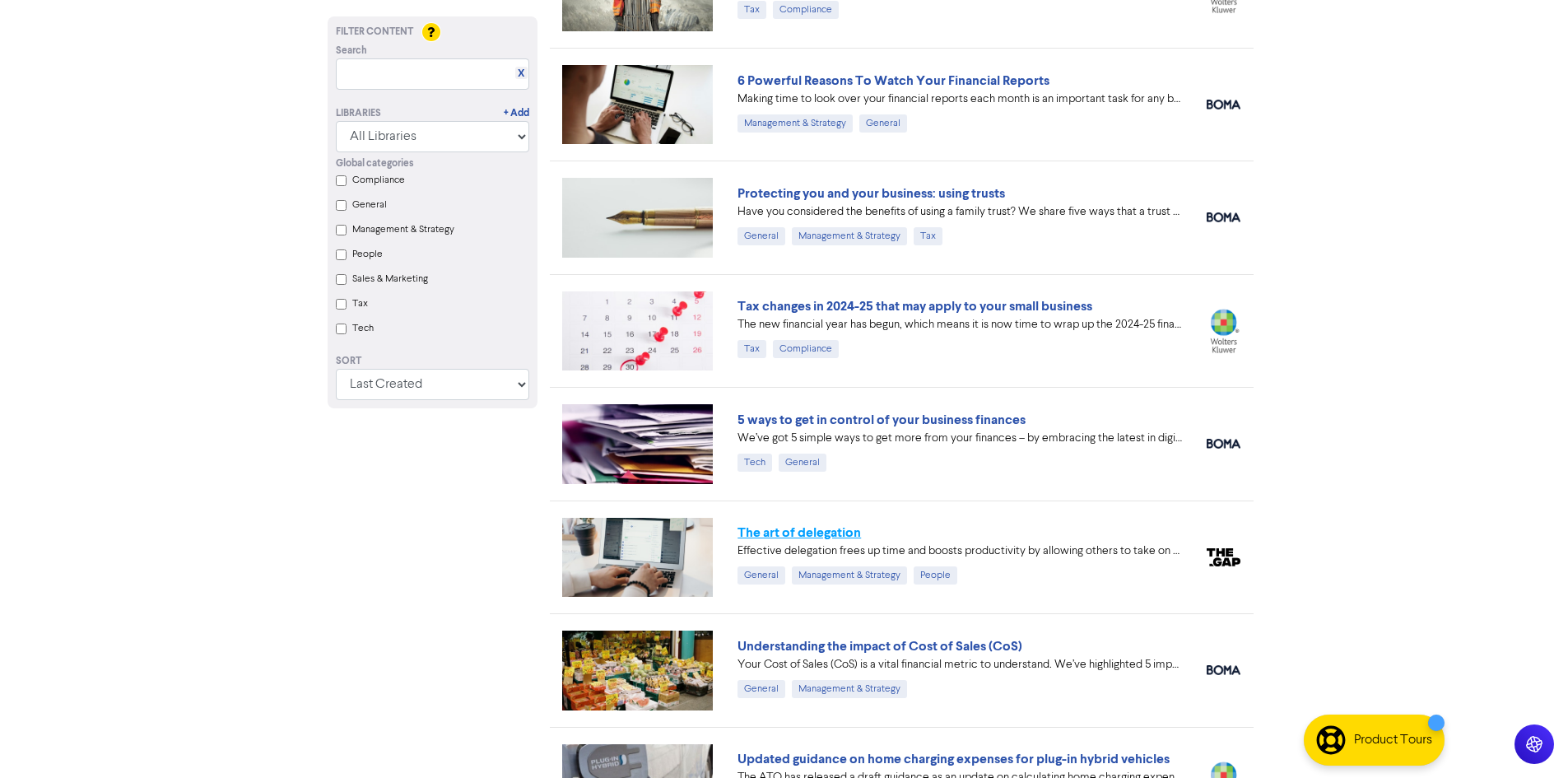
click at [829, 534] on link "The art of delegation" at bounding box center [799, 532] width 123 height 16
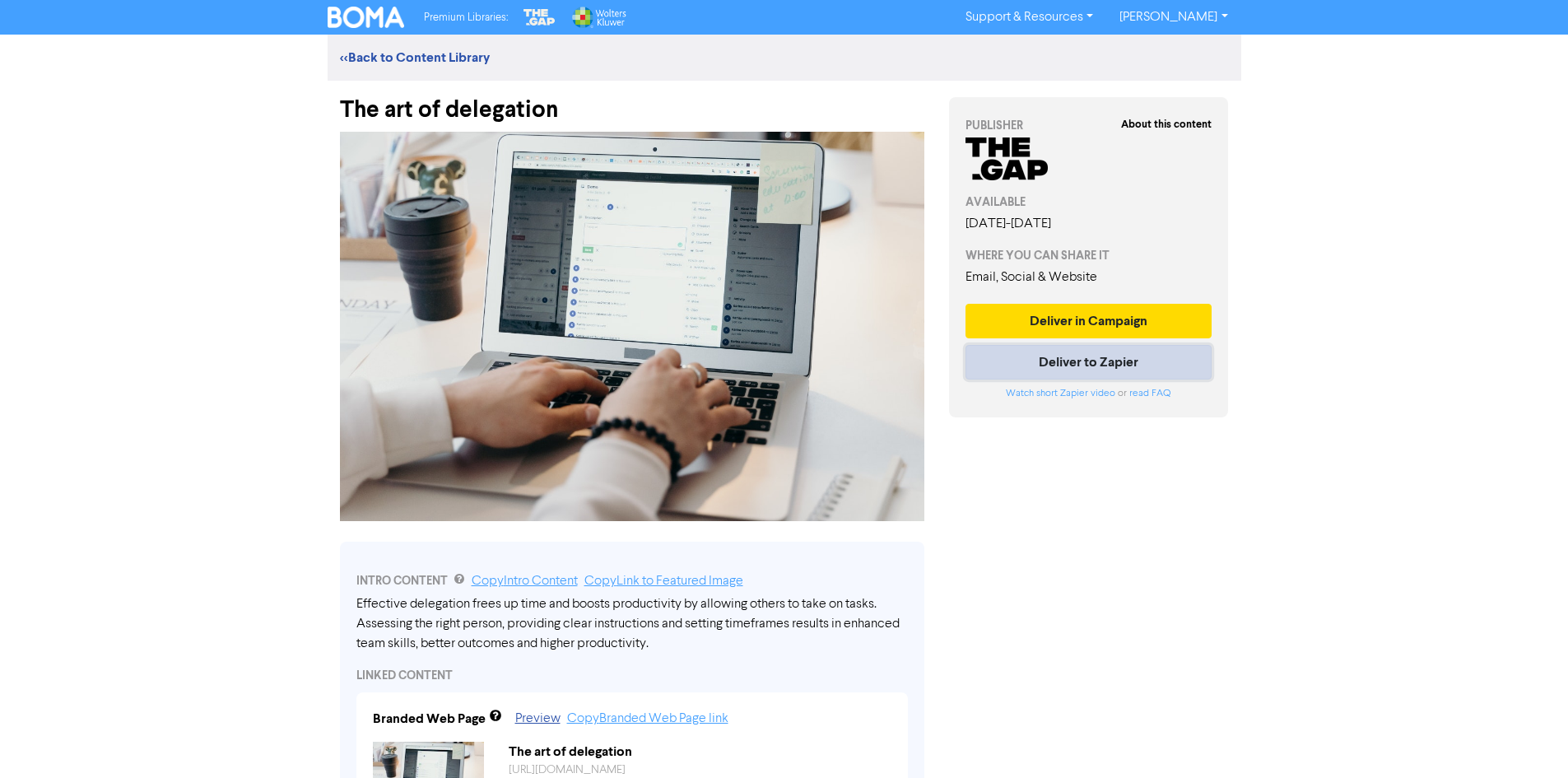
click at [1102, 368] on button "Deliver to Zapier" at bounding box center [1089, 363] width 247 height 35
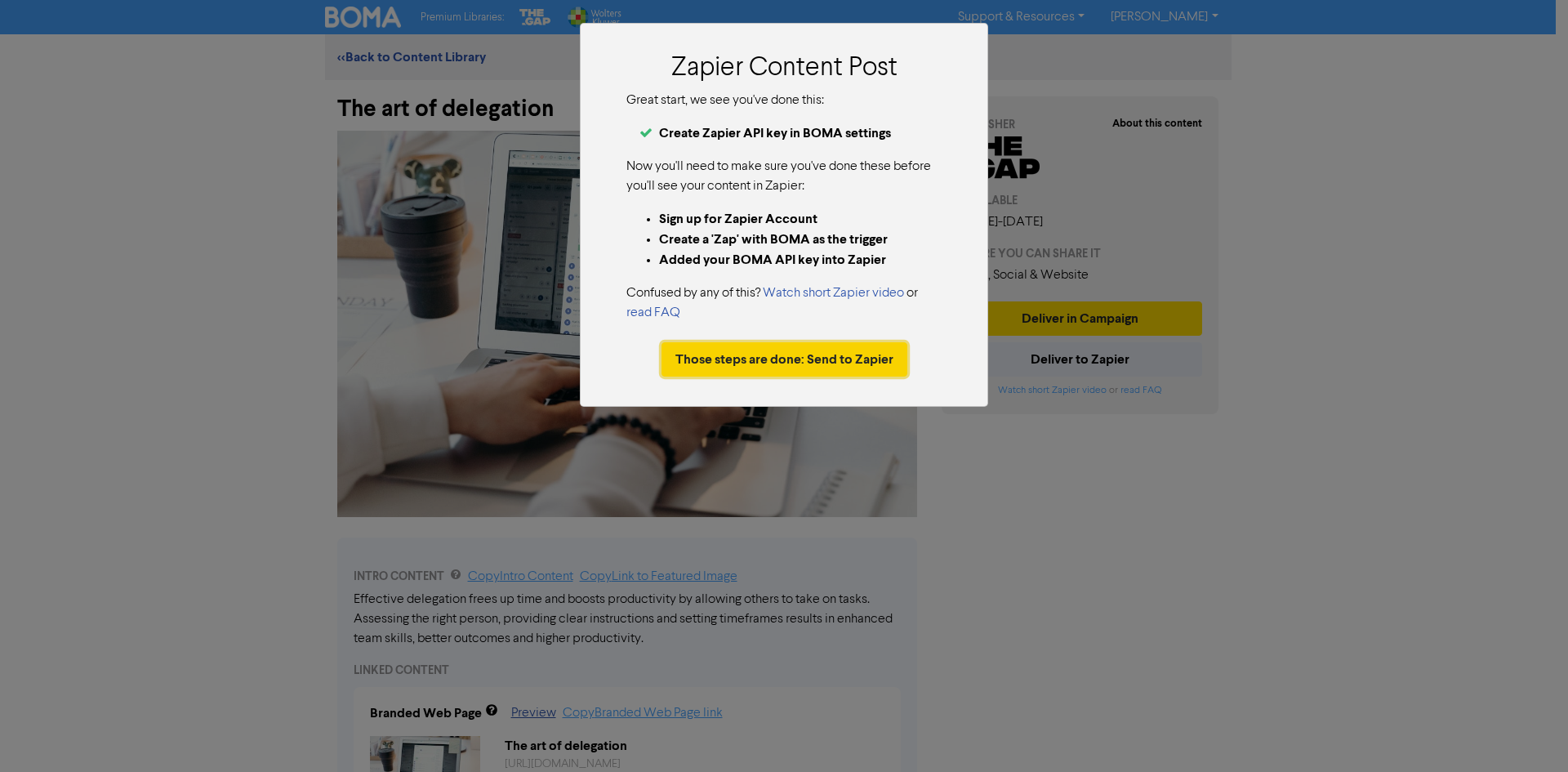
click at [813, 365] on button "Those steps are done: Send to Zapier" at bounding box center [784, 360] width 246 height 34
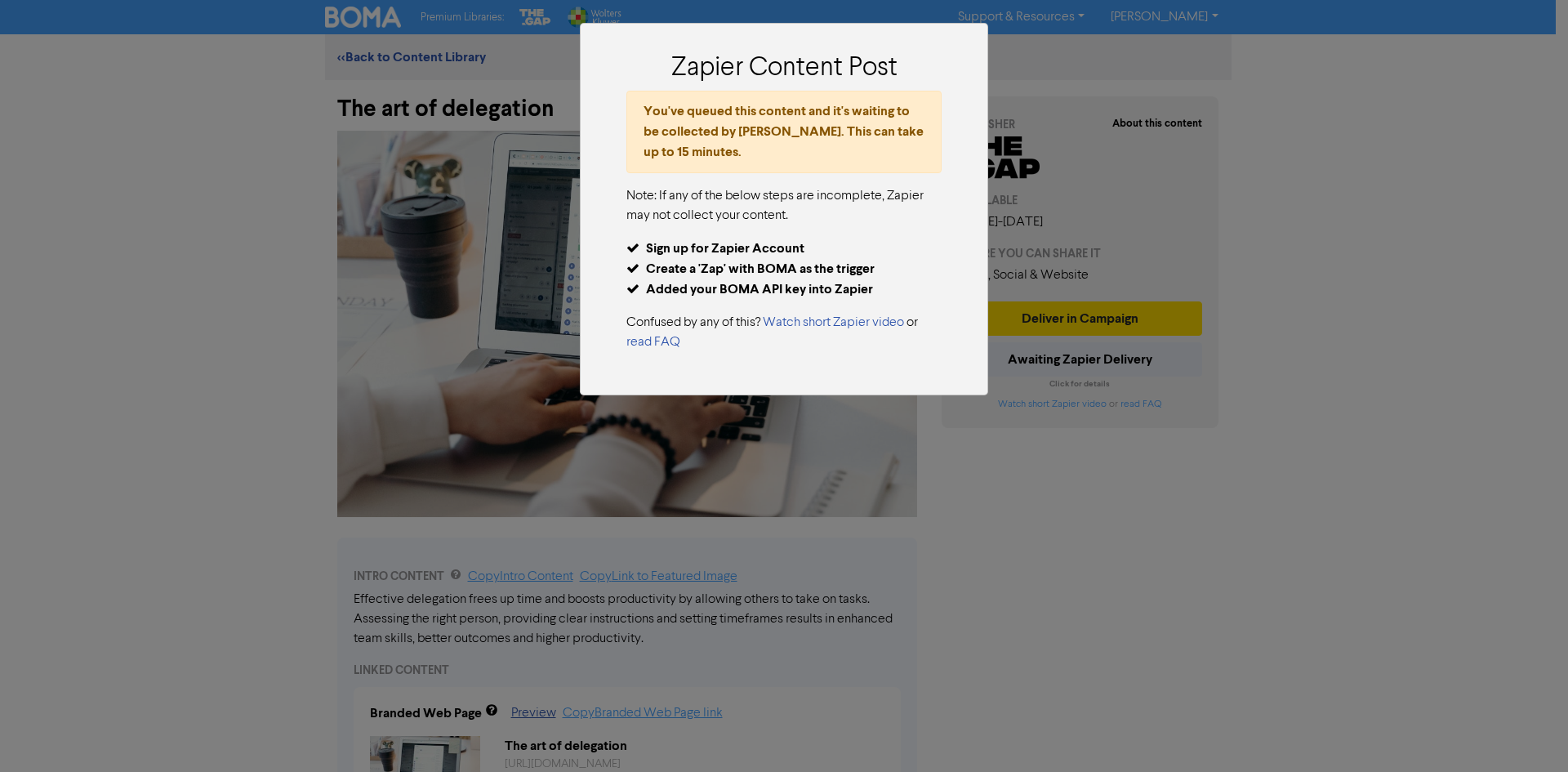
click at [1251, 531] on div "Zapier Content Post You've queued this content and it's waiting to be collected…" at bounding box center [784, 386] width 1568 height 772
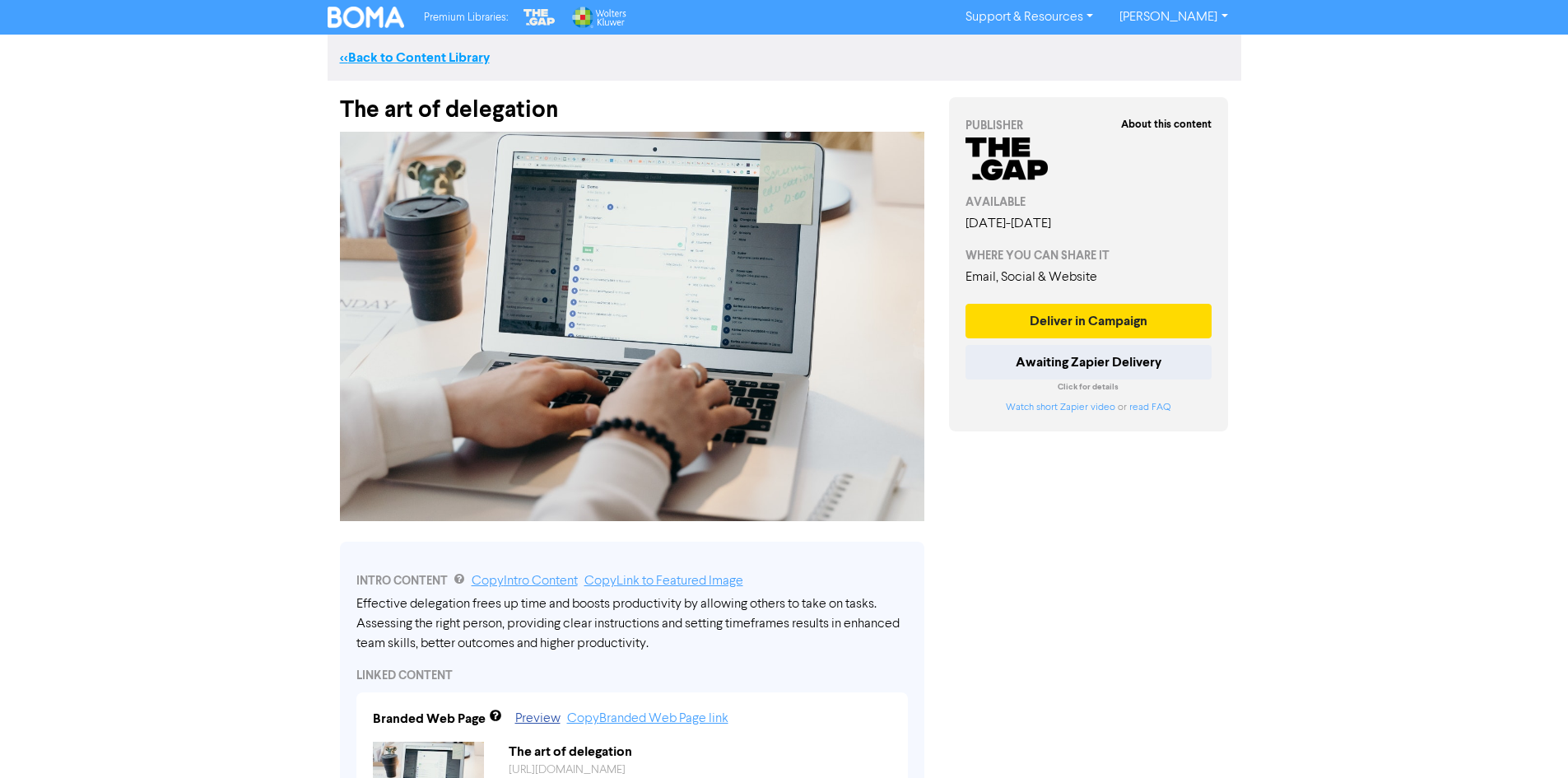
click at [443, 60] on link "<< Back to Content Library" at bounding box center [415, 57] width 150 height 16
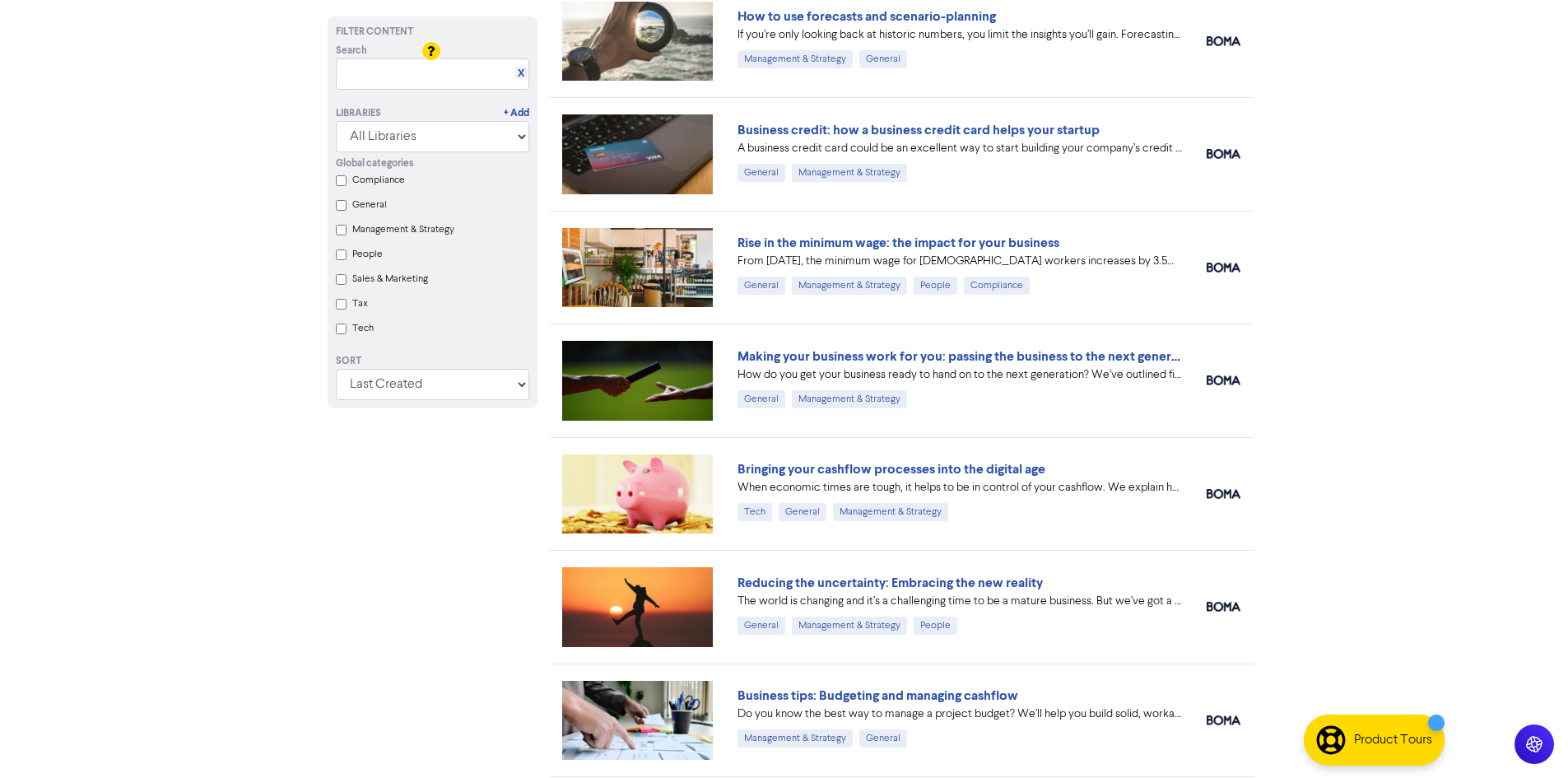
scroll to position [4686, 0]
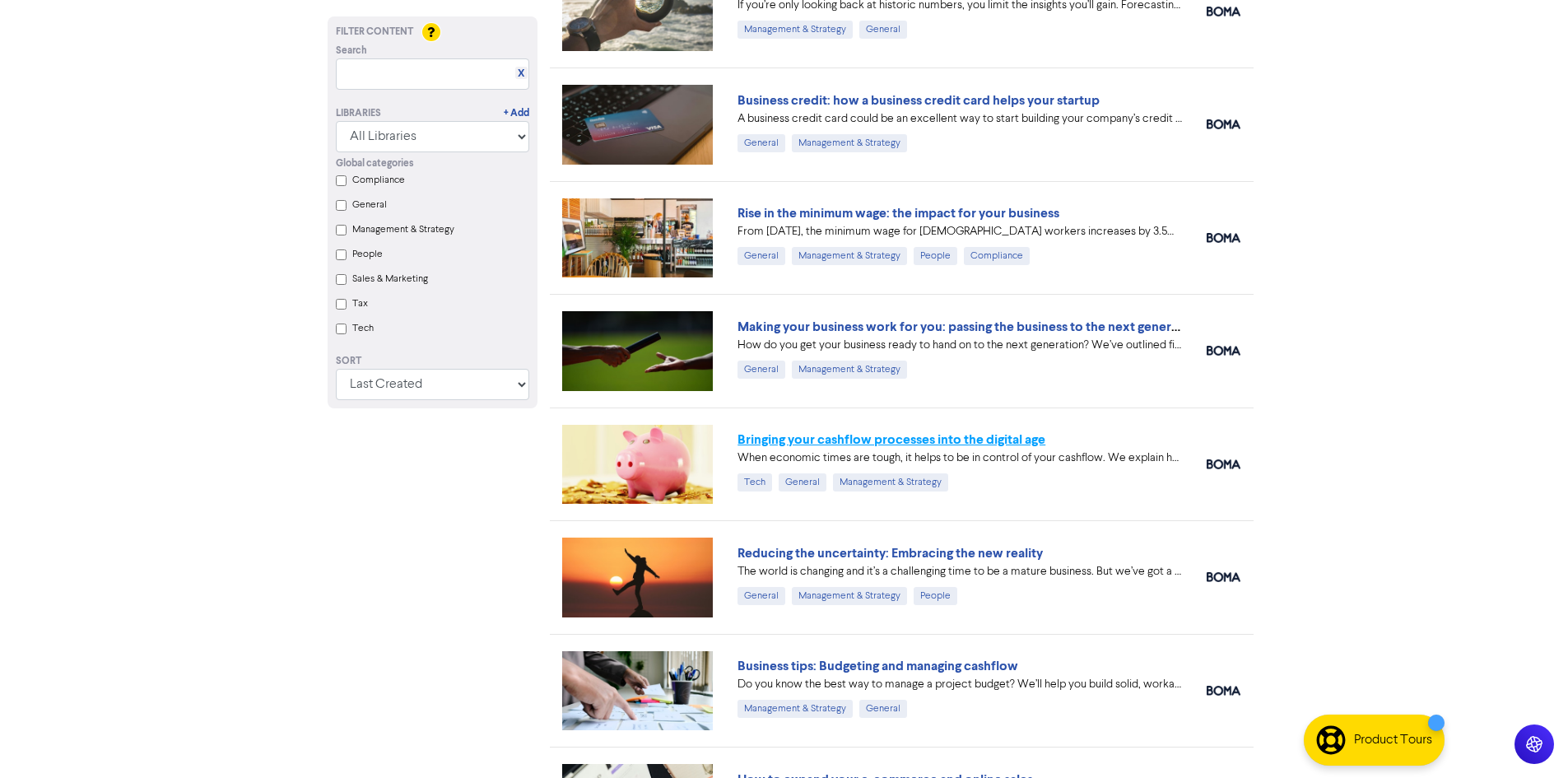
click at [923, 438] on link "Bringing your cashflow processes into the digital age" at bounding box center [892, 439] width 308 height 16
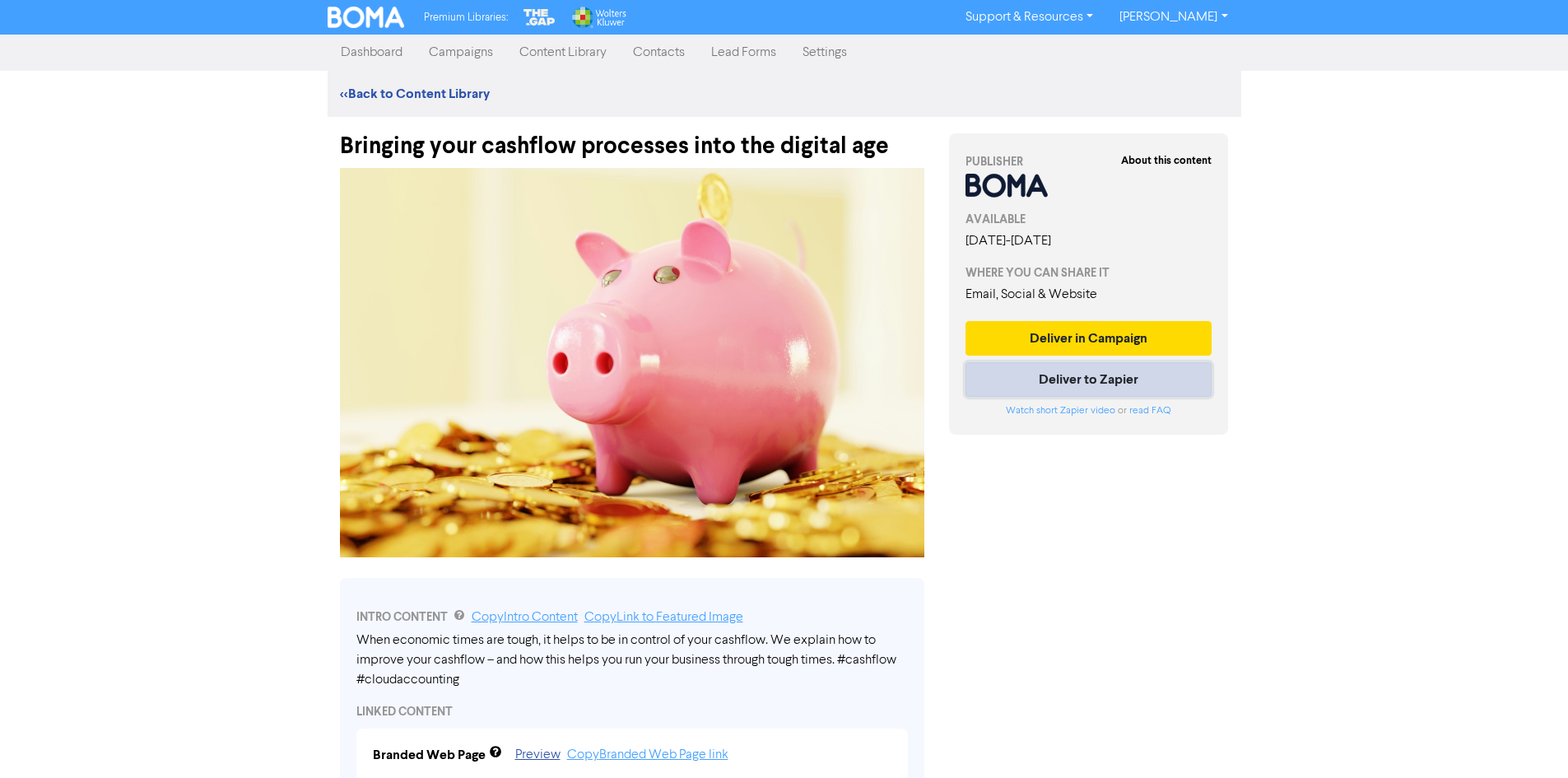
click at [1123, 389] on button "Deliver to Zapier" at bounding box center [1089, 380] width 247 height 35
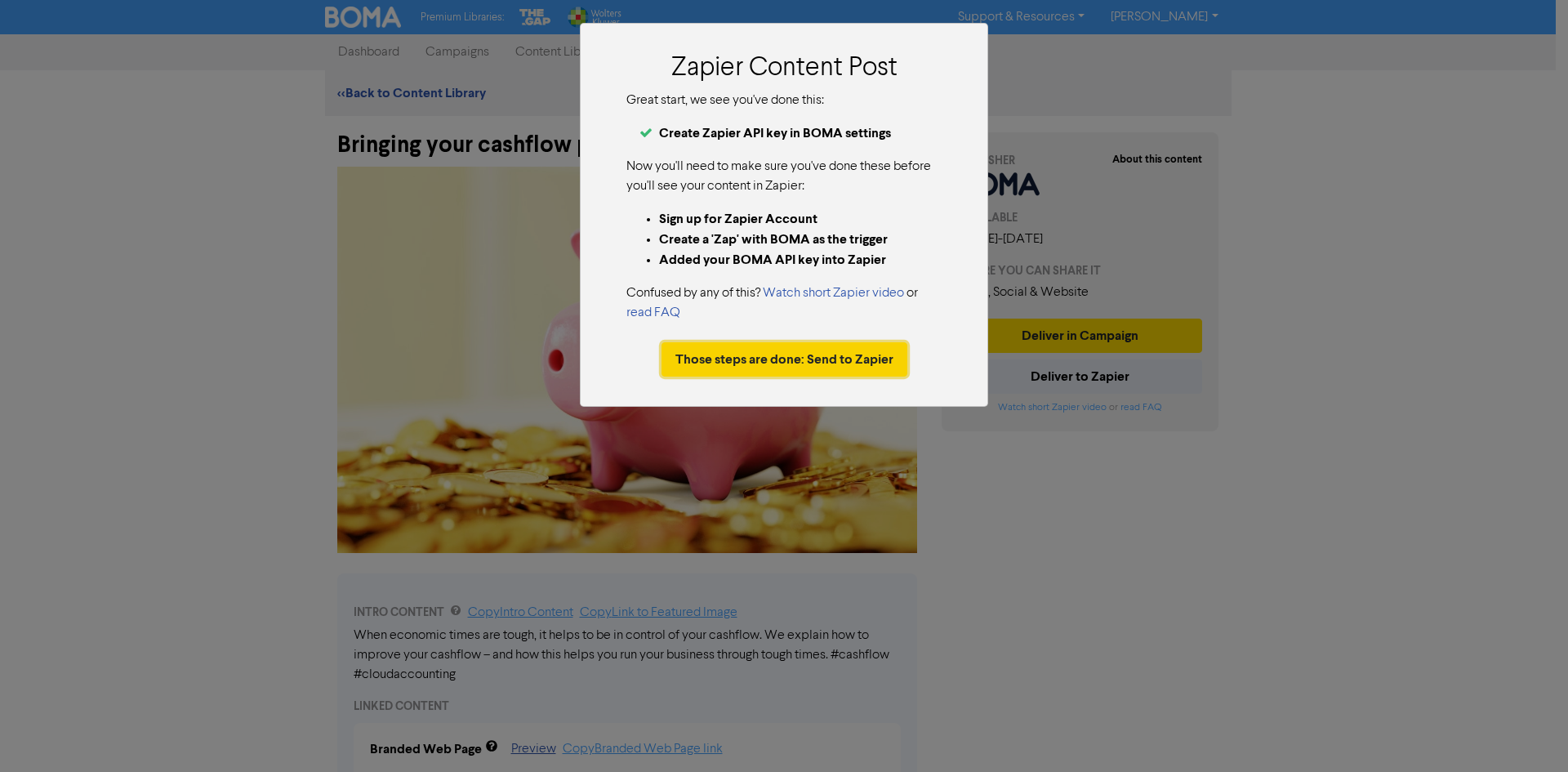
click at [749, 365] on button "Those steps are done: Send to Zapier" at bounding box center [784, 360] width 246 height 34
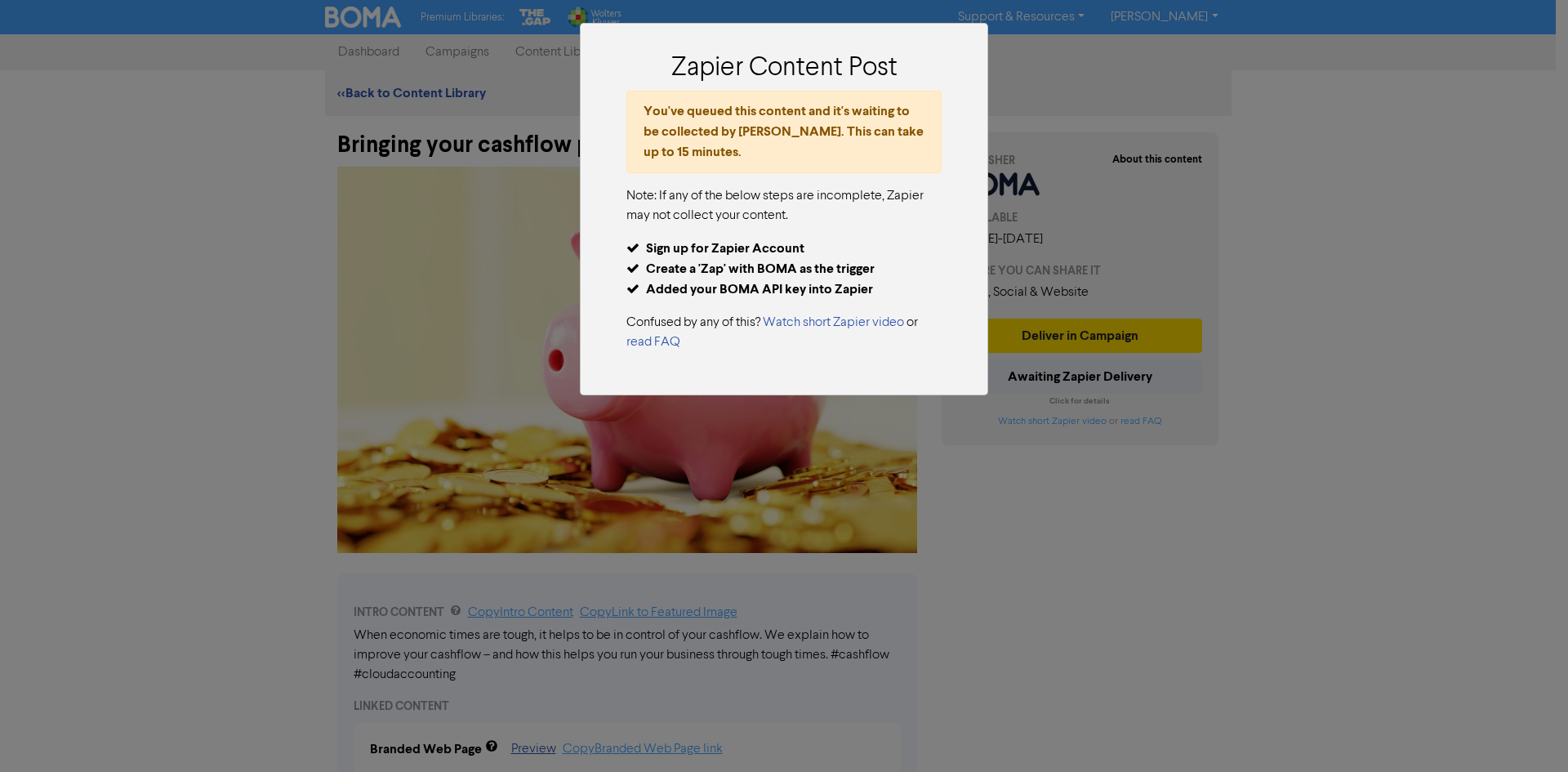
click at [1464, 604] on div "Zapier Content Post You've queued this content and it's waiting to be collected…" at bounding box center [784, 386] width 1568 height 772
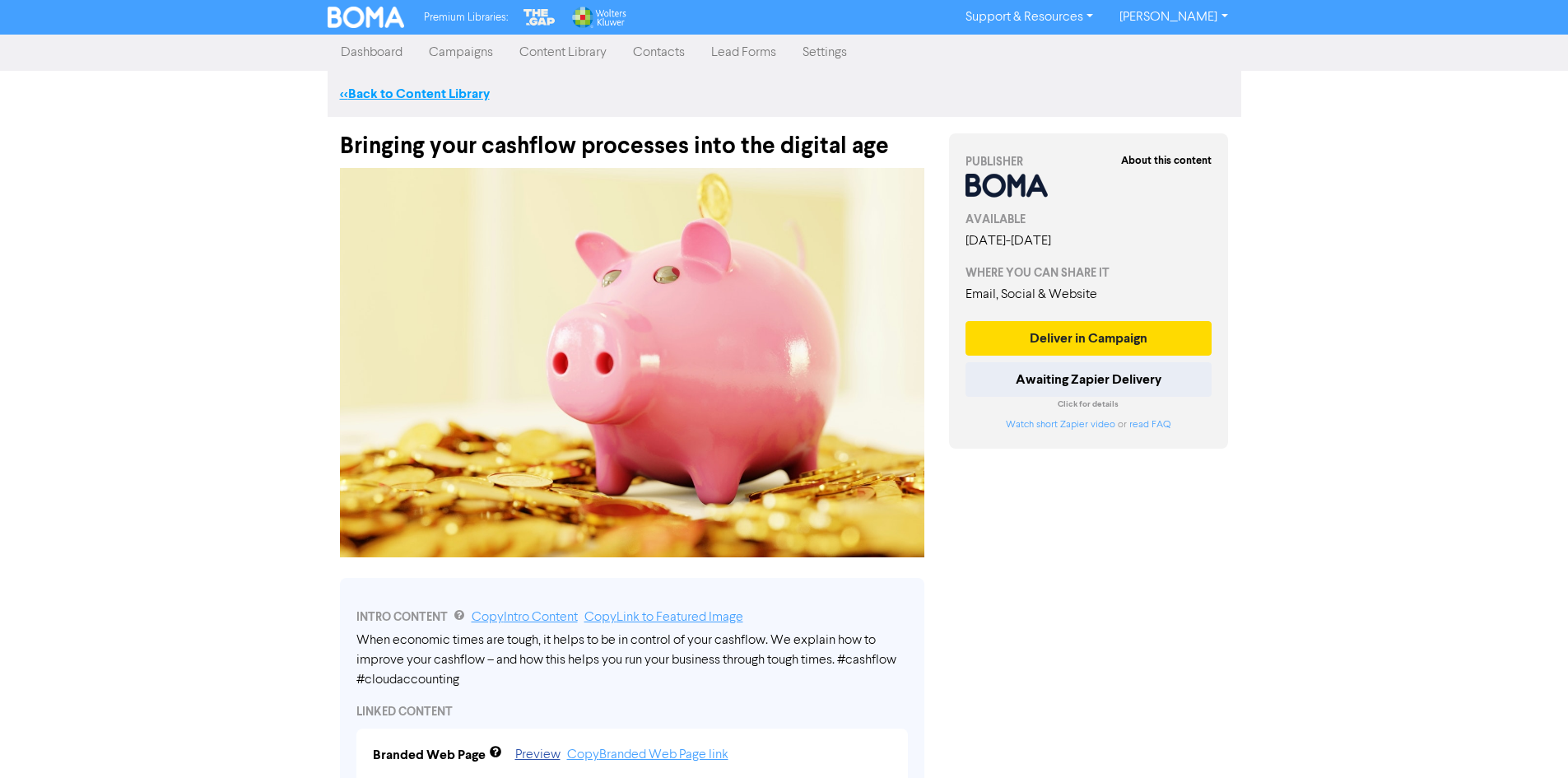
click at [400, 88] on link "<< Back to Content Library" at bounding box center [415, 93] width 150 height 16
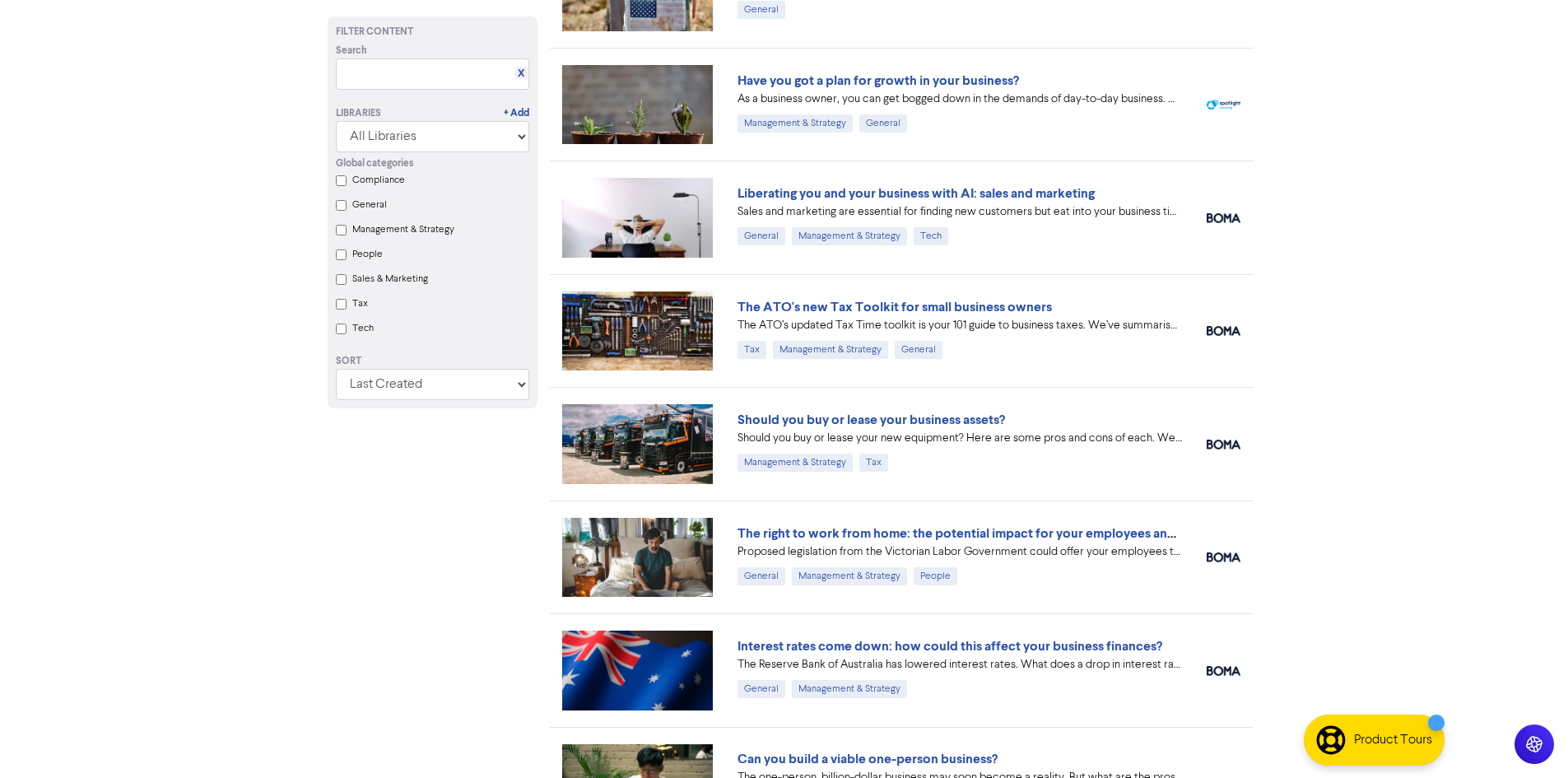
scroll to position [83, 0]
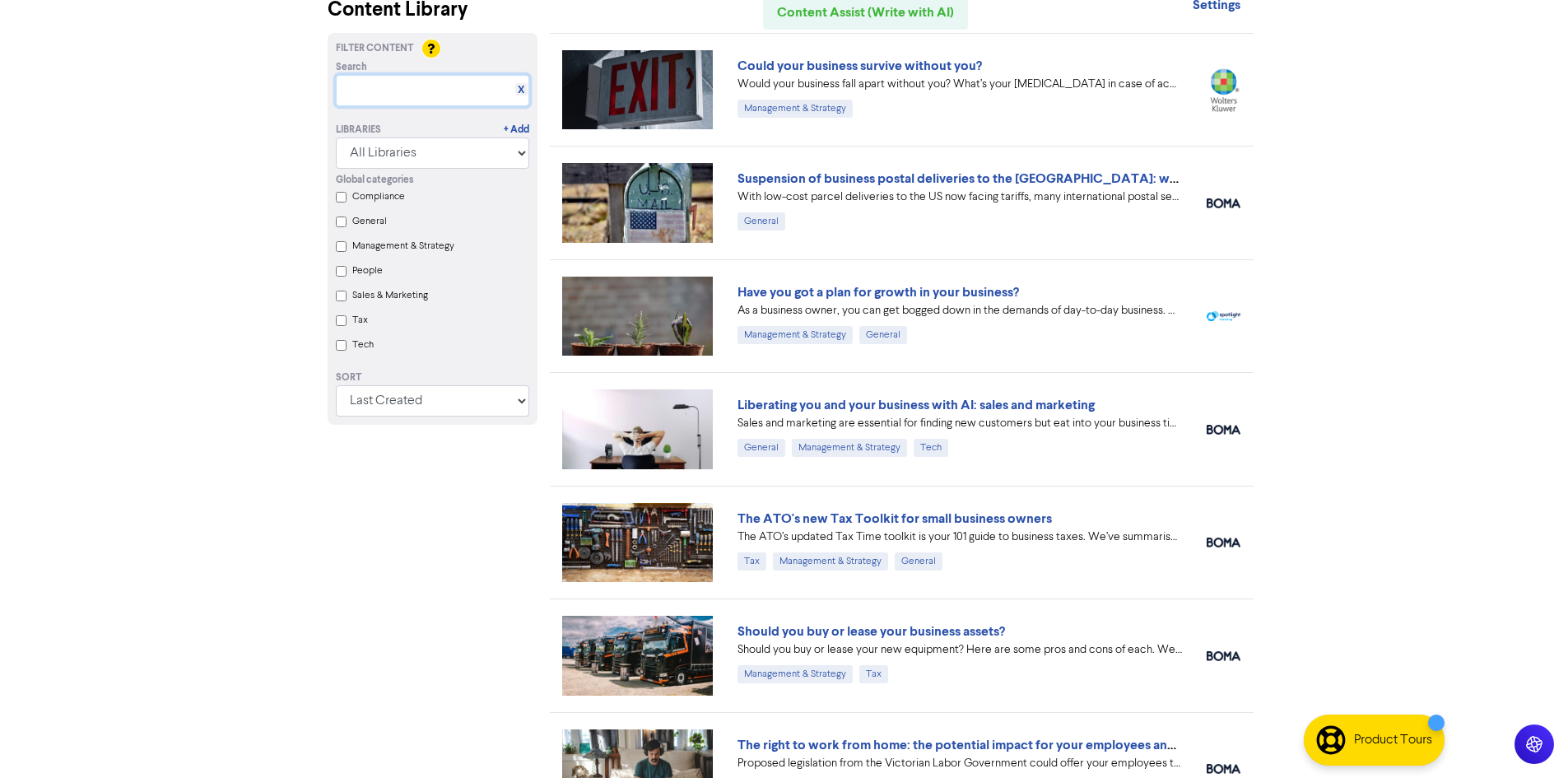
click at [415, 78] on input "text" at bounding box center [432, 90] width 193 height 32
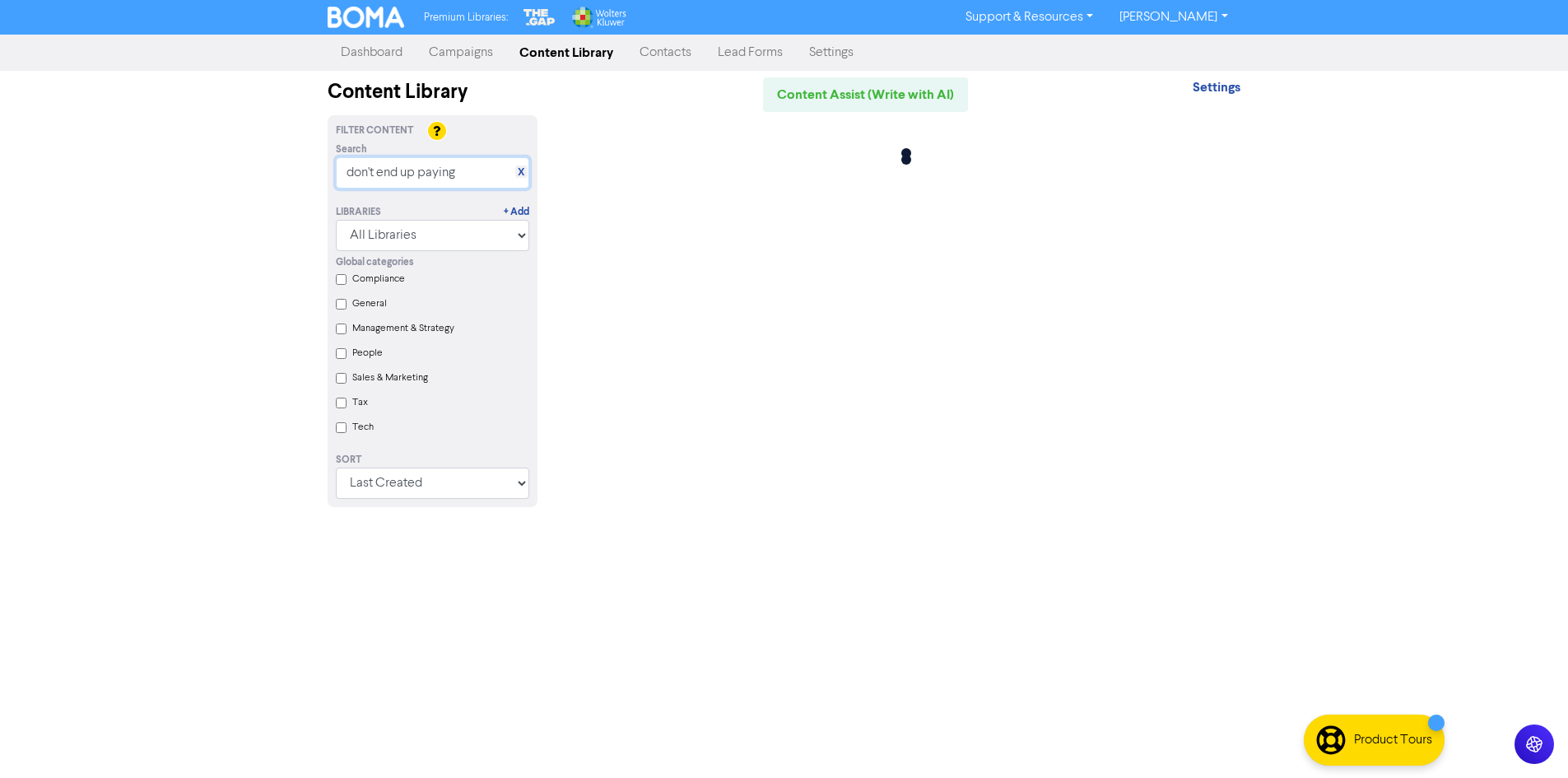
scroll to position [0, 0]
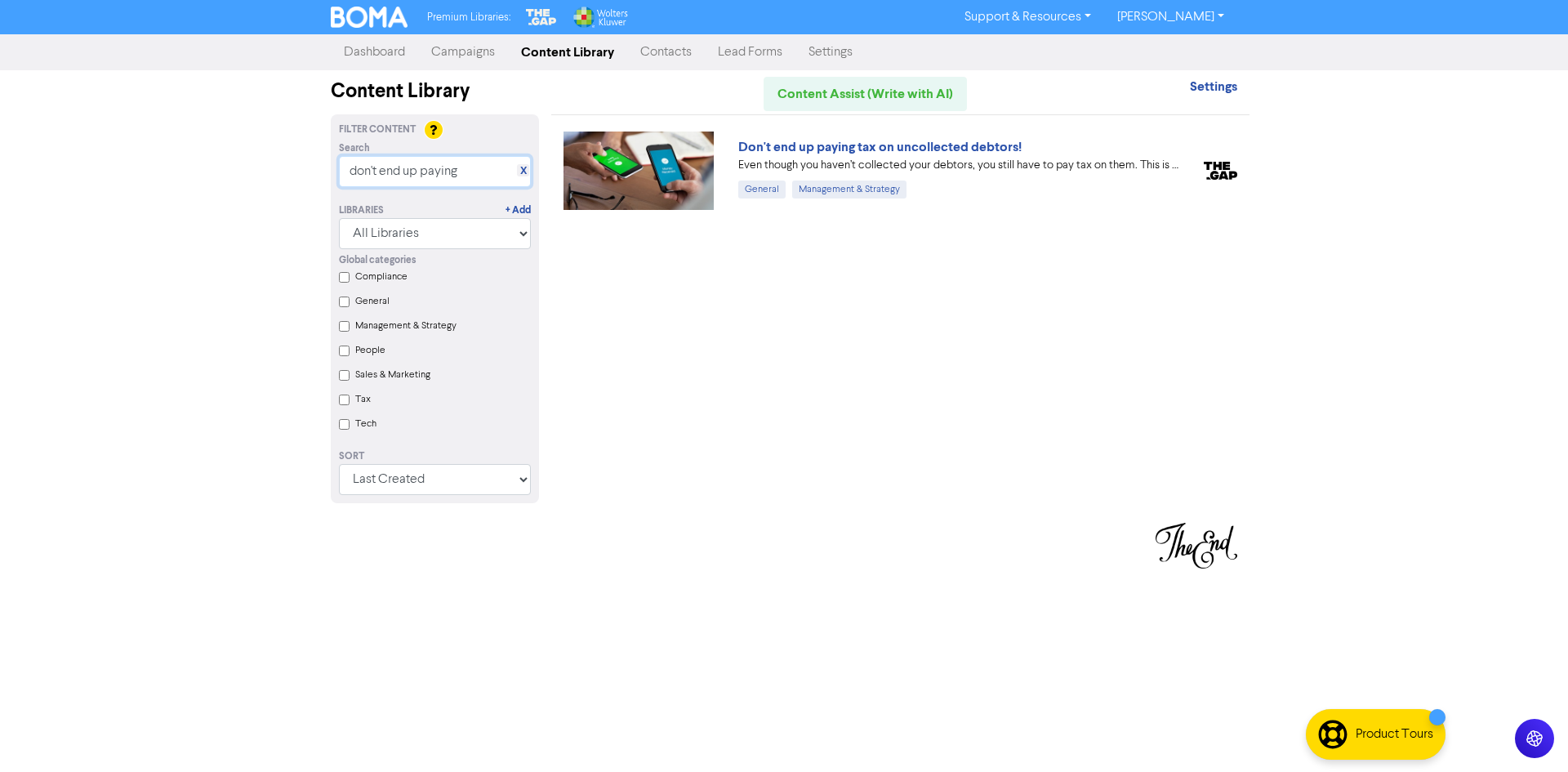
type input "don't end up paying"
click at [522, 176] on link "X" at bounding box center [523, 171] width 7 height 12
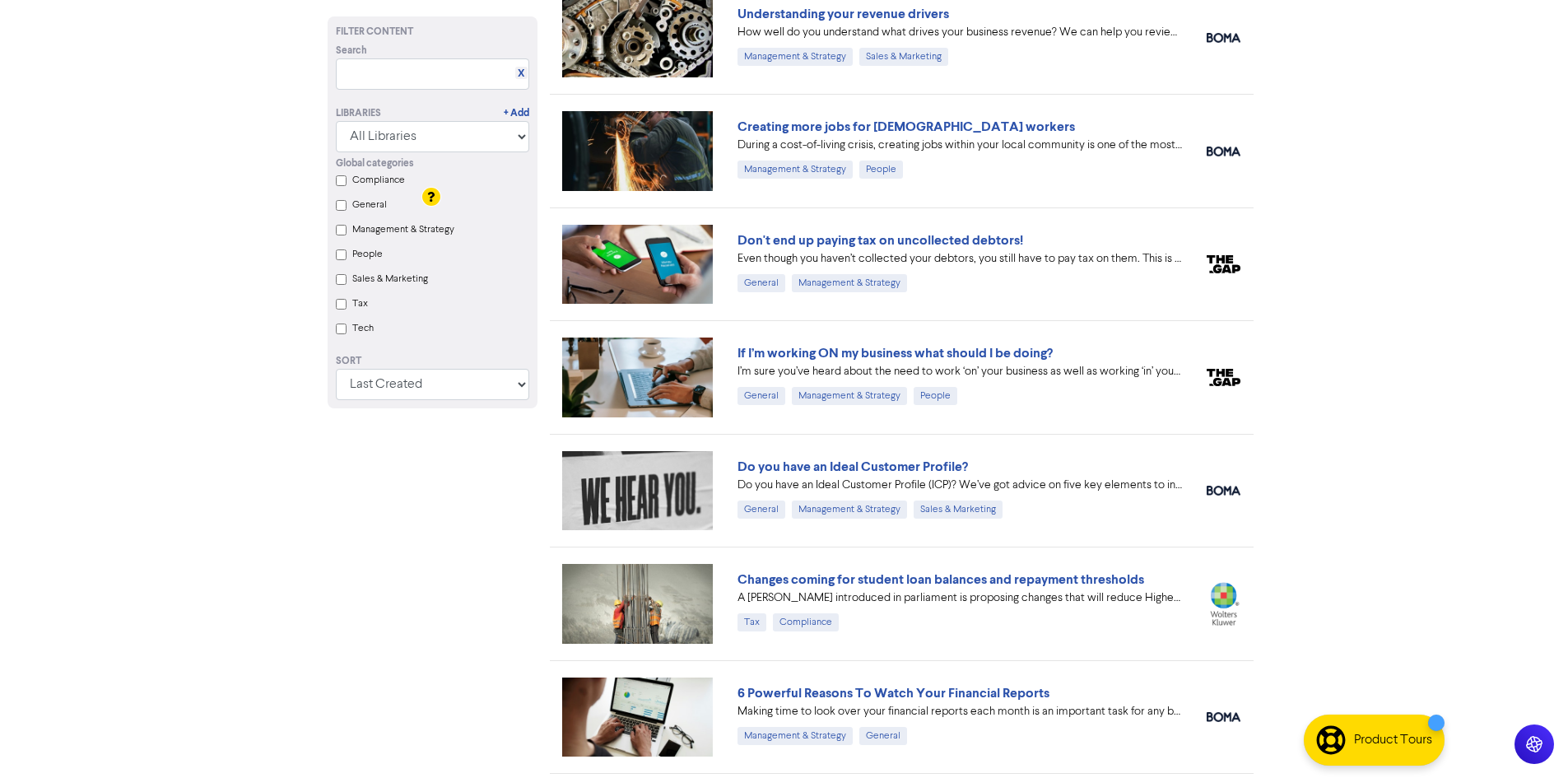
scroll to position [1811, 0]
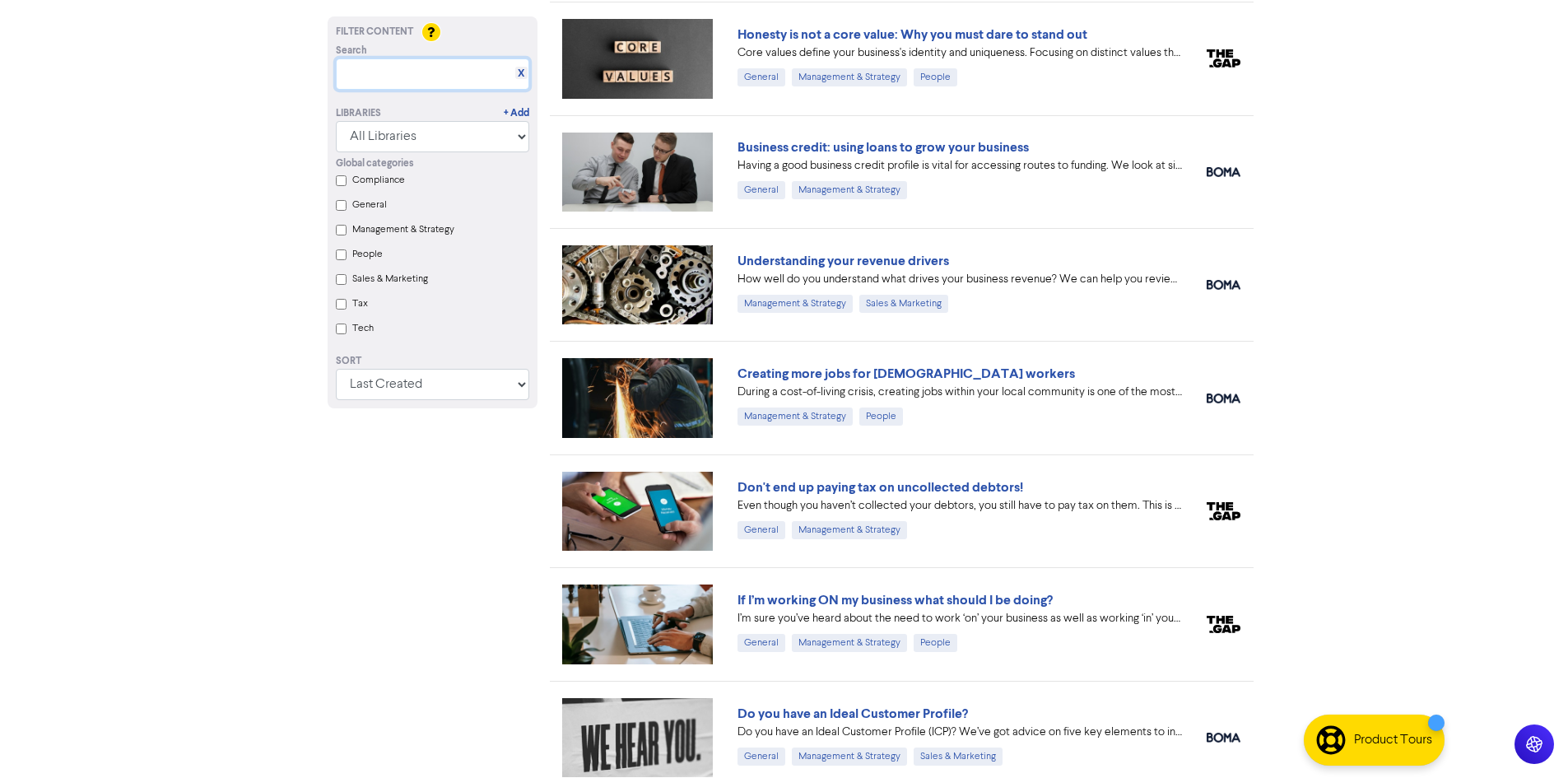
click at [363, 66] on input "text" at bounding box center [432, 74] width 193 height 32
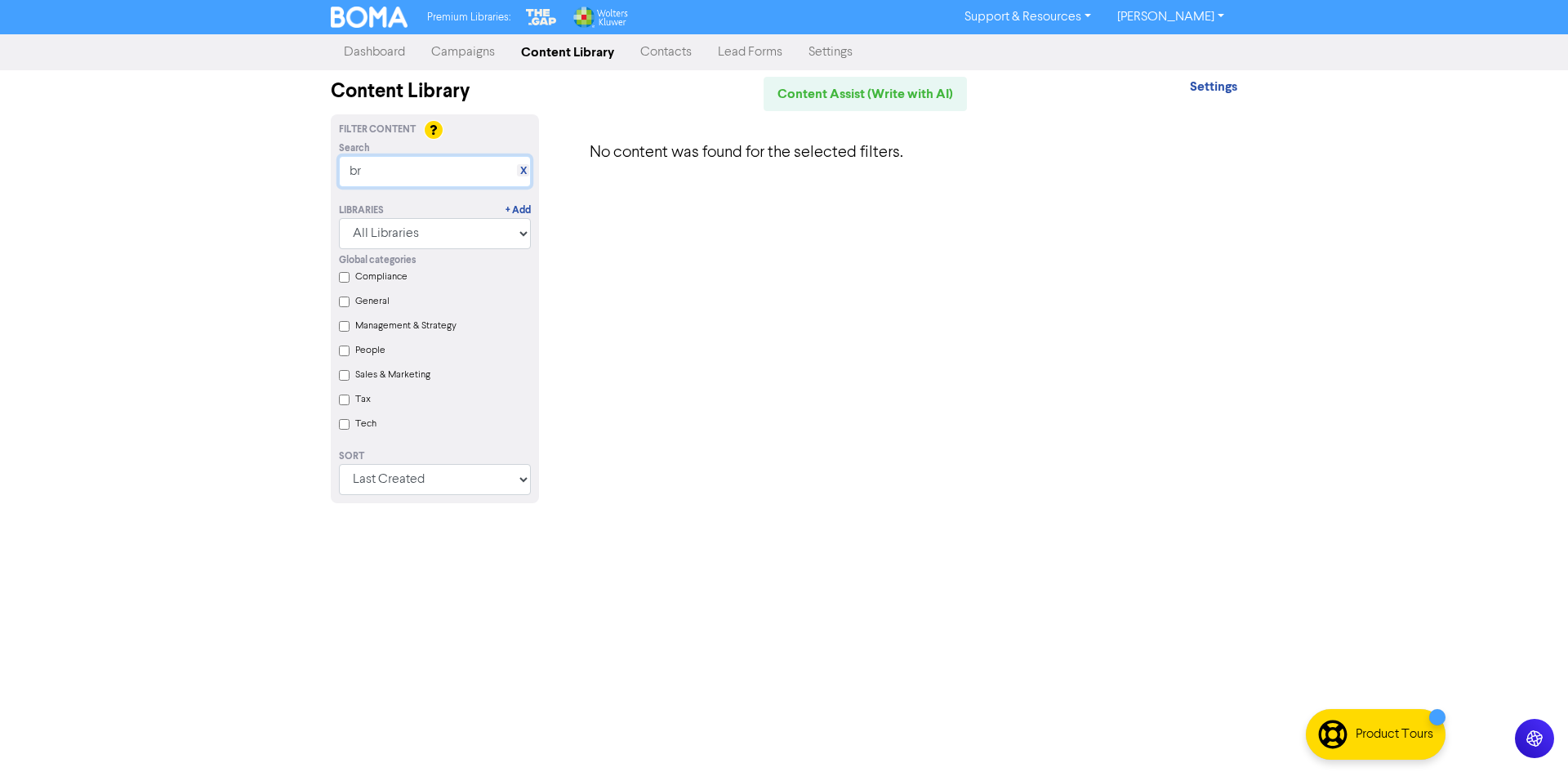
type input "b"
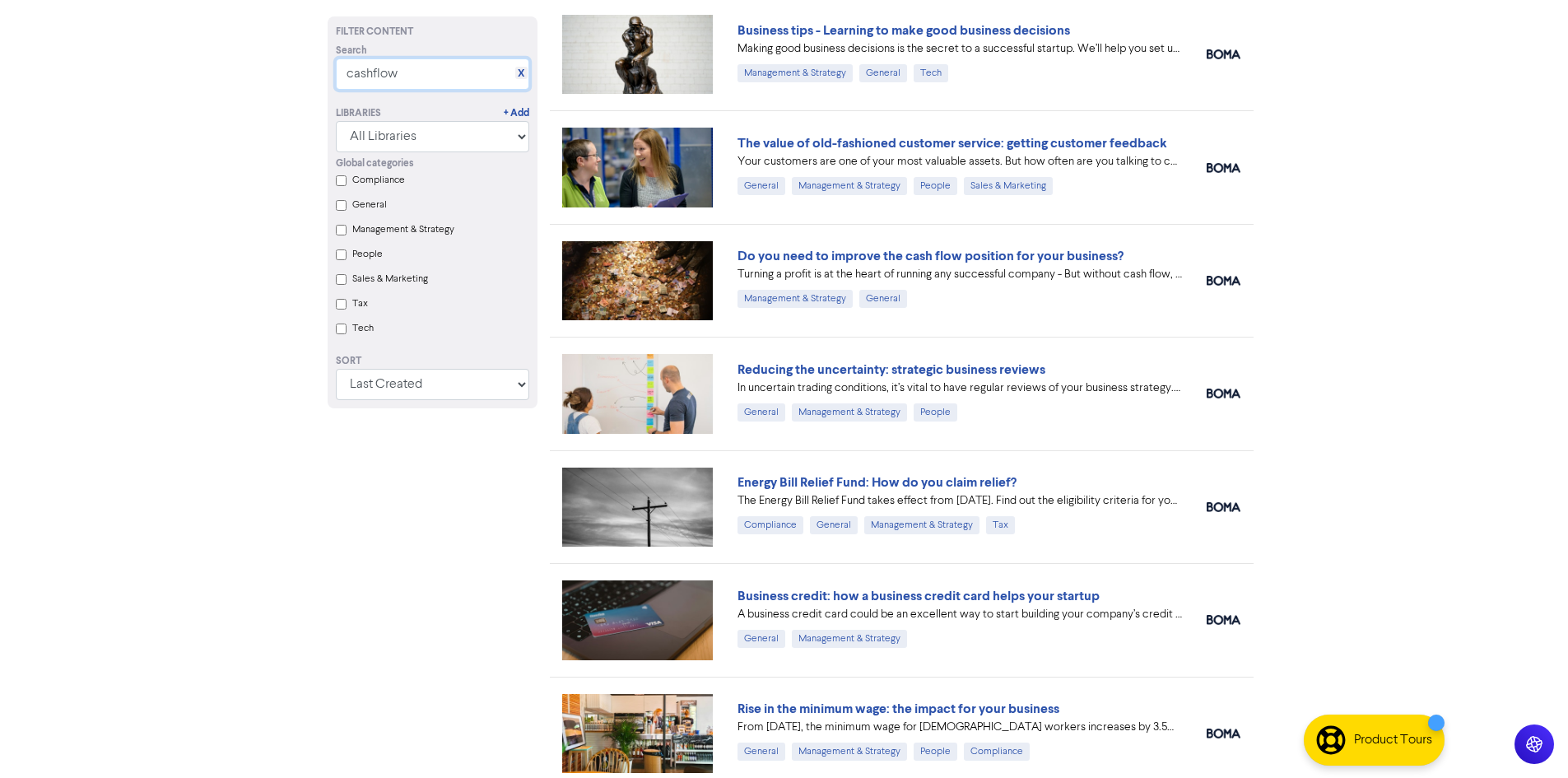
scroll to position [551, 0]
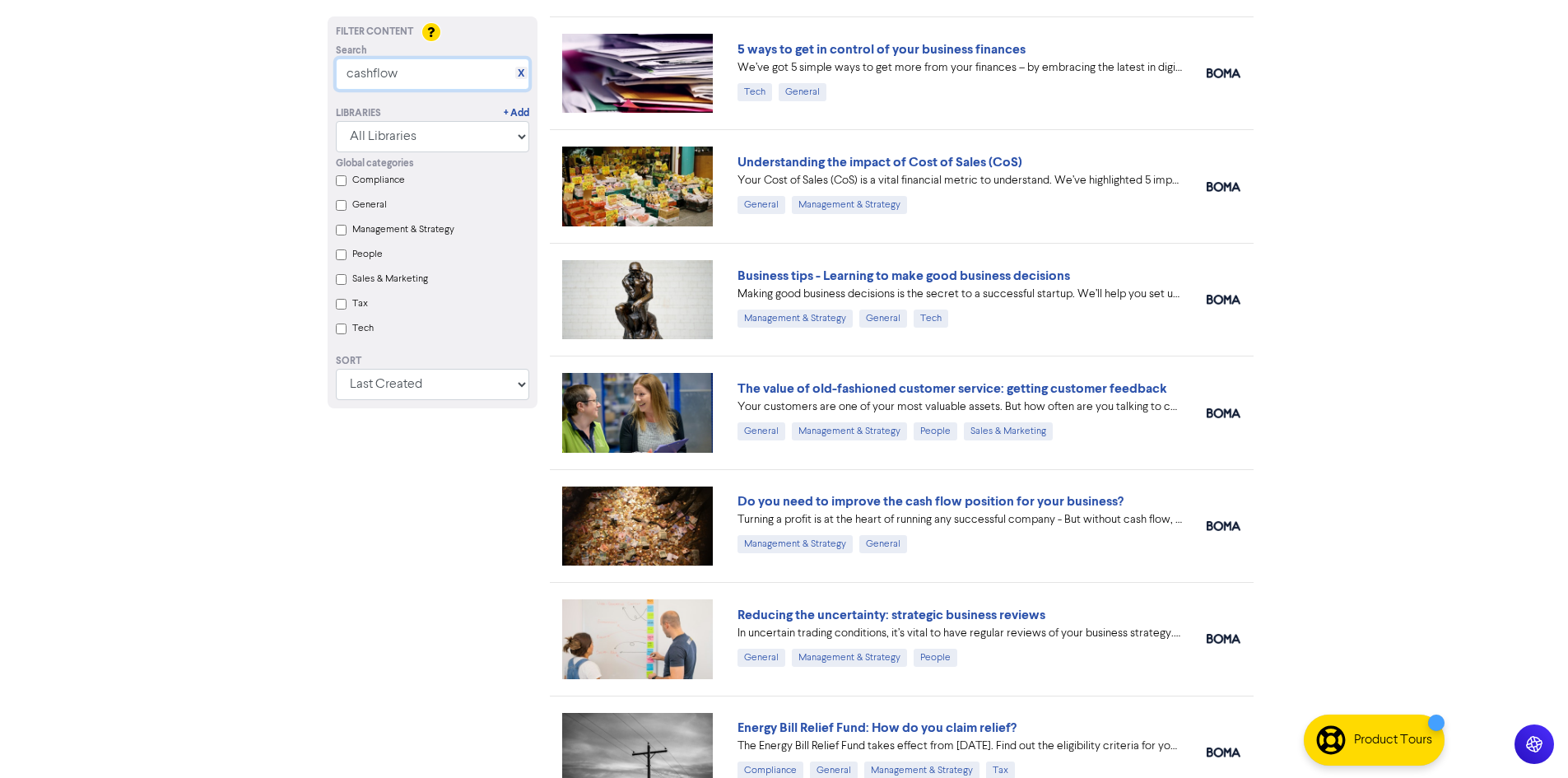
type input "cashflow"
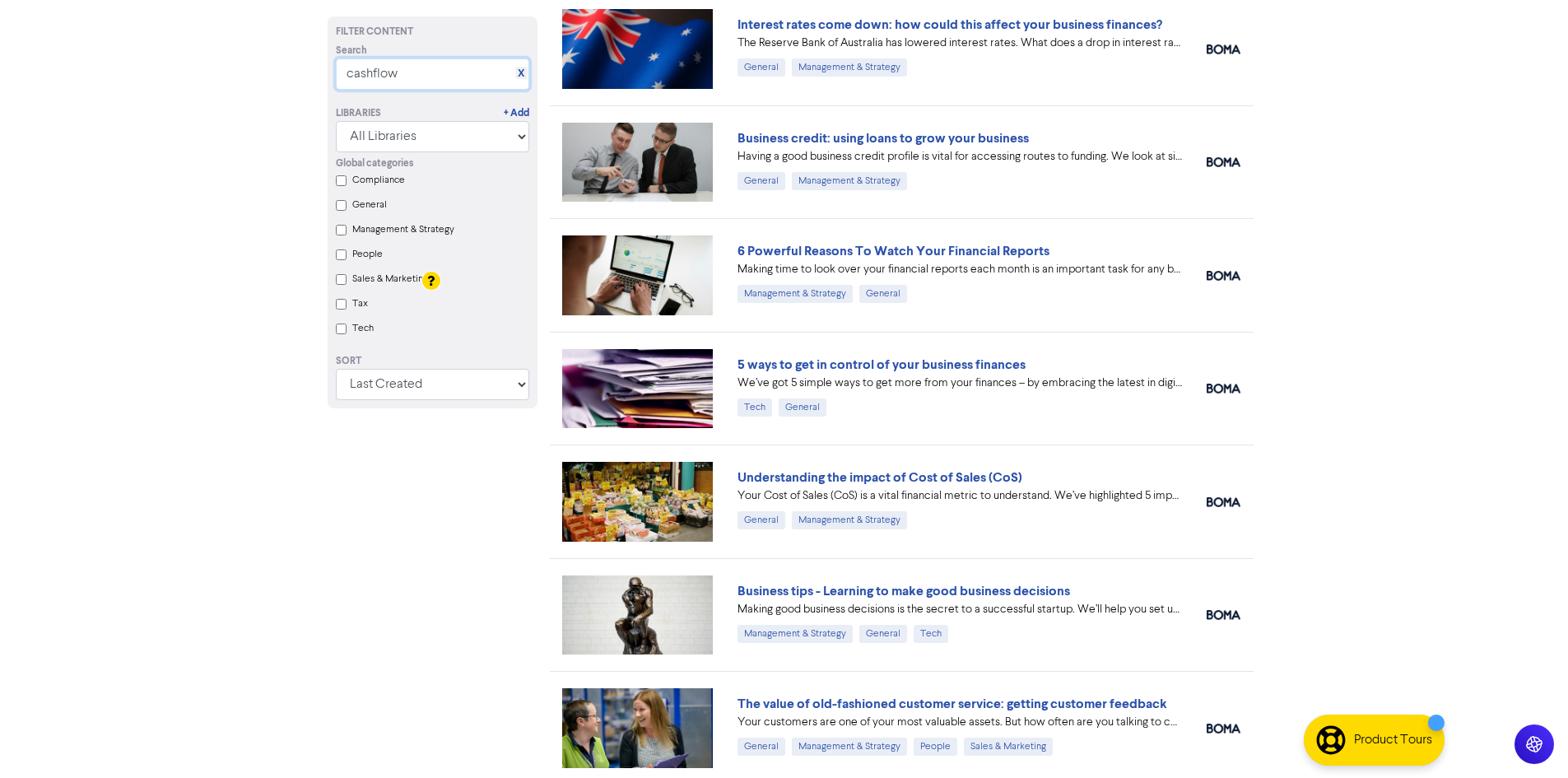
scroll to position [222, 0]
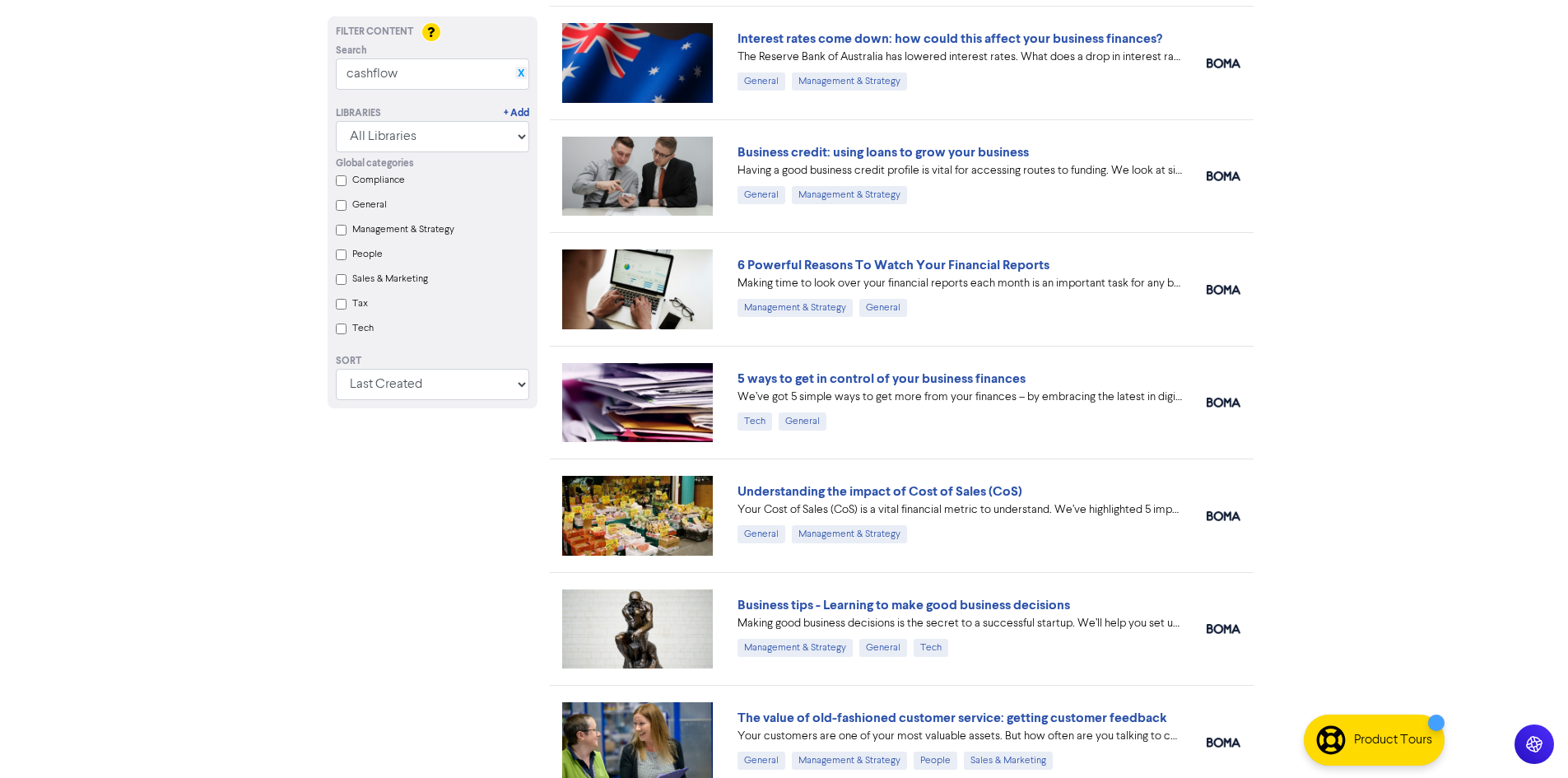
click at [519, 71] on link "X" at bounding box center [520, 73] width 7 height 13
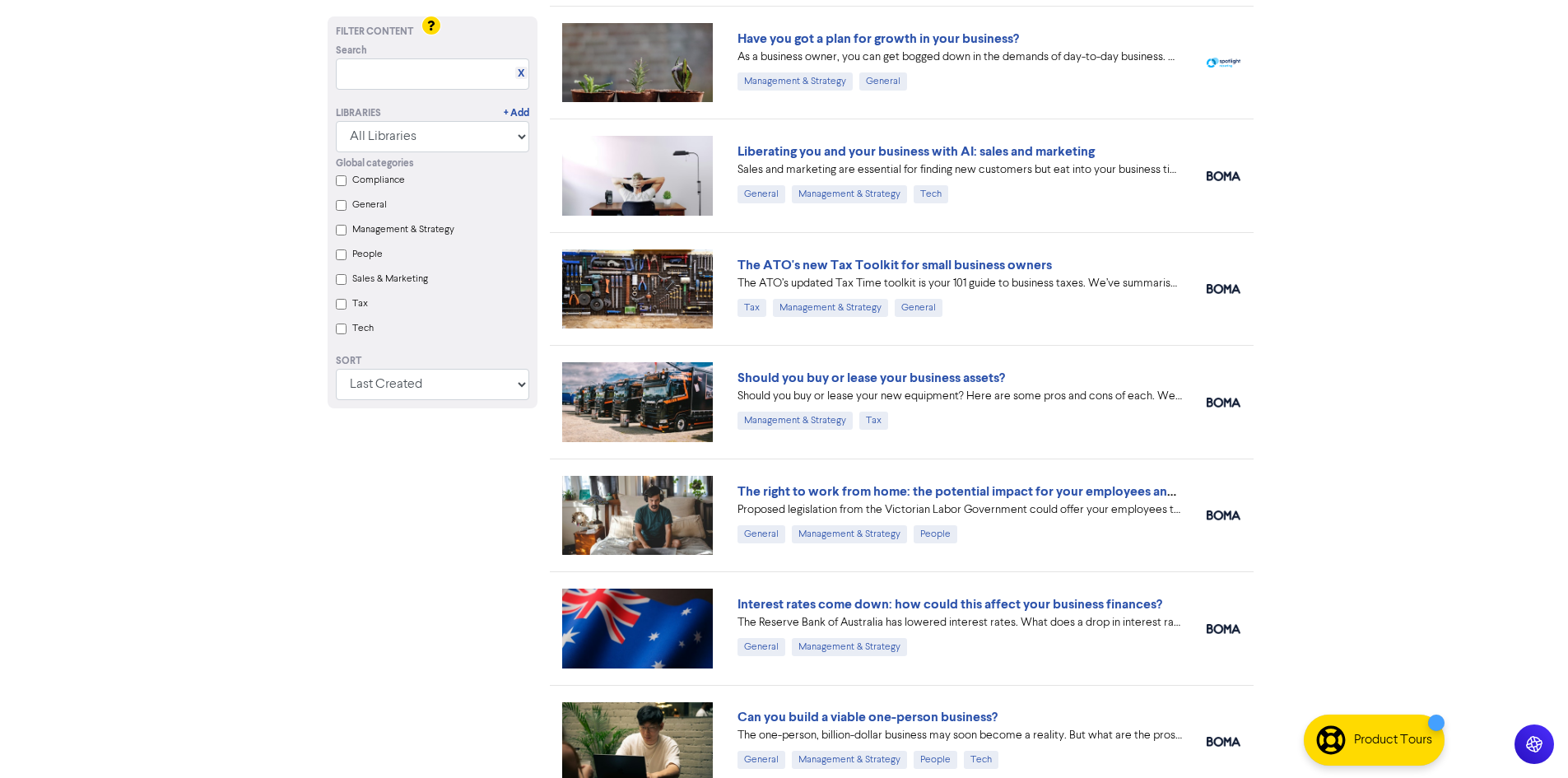
scroll to position [329, 0]
